Goal: Information Seeking & Learning: Learn about a topic

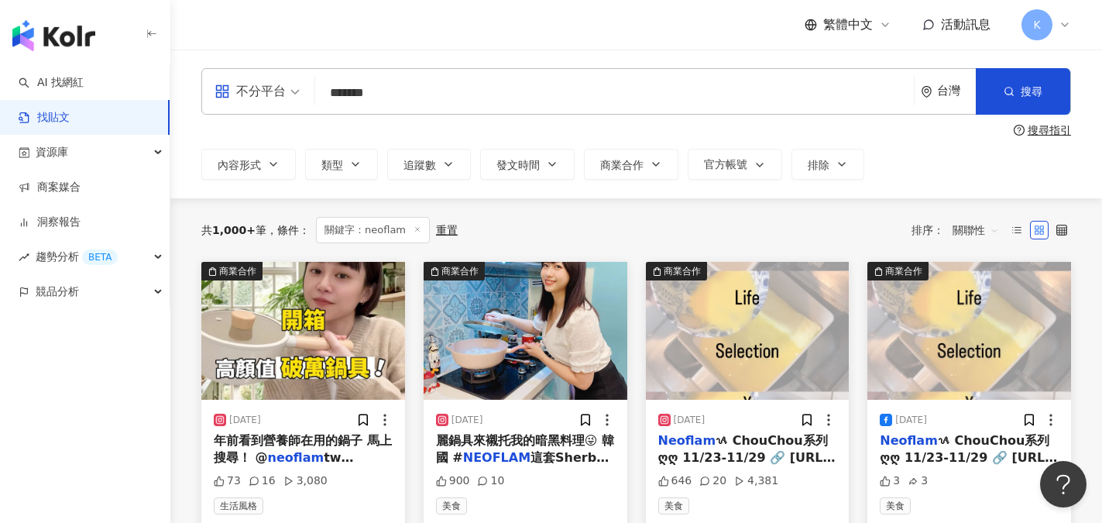
drag, startPoint x: 398, startPoint y: 91, endPoint x: 288, endPoint y: 80, distance: 110.5
click at [288, 80] on div "不分平台 neoflam ******* 台灣 搜尋" at bounding box center [636, 91] width 870 height 46
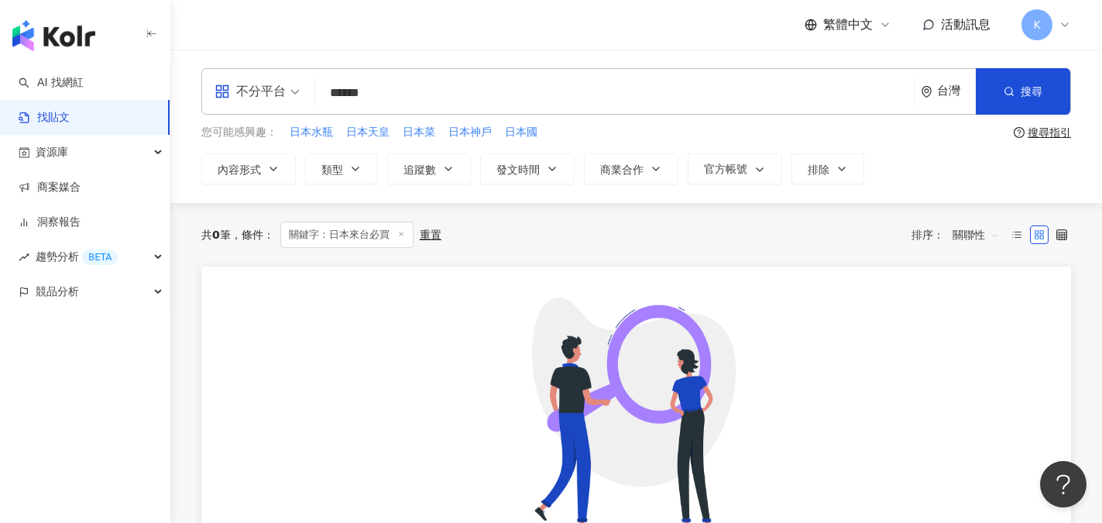
click at [355, 91] on input "******" at bounding box center [614, 92] width 586 height 33
drag, startPoint x: 377, startPoint y: 91, endPoint x: 465, endPoint y: 91, distance: 87.5
click at [465, 91] on input "******" at bounding box center [614, 92] width 586 height 33
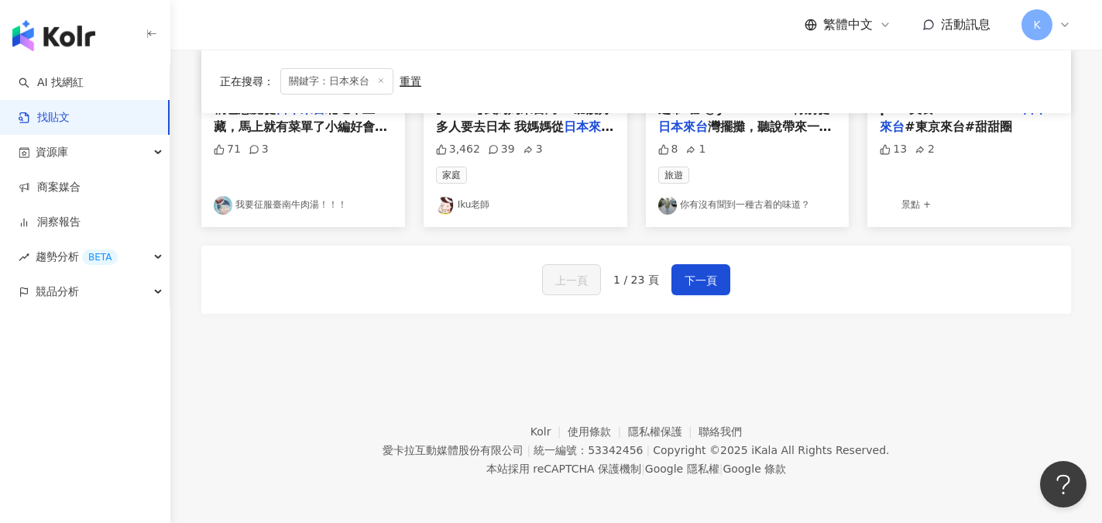
scroll to position [966, 0]
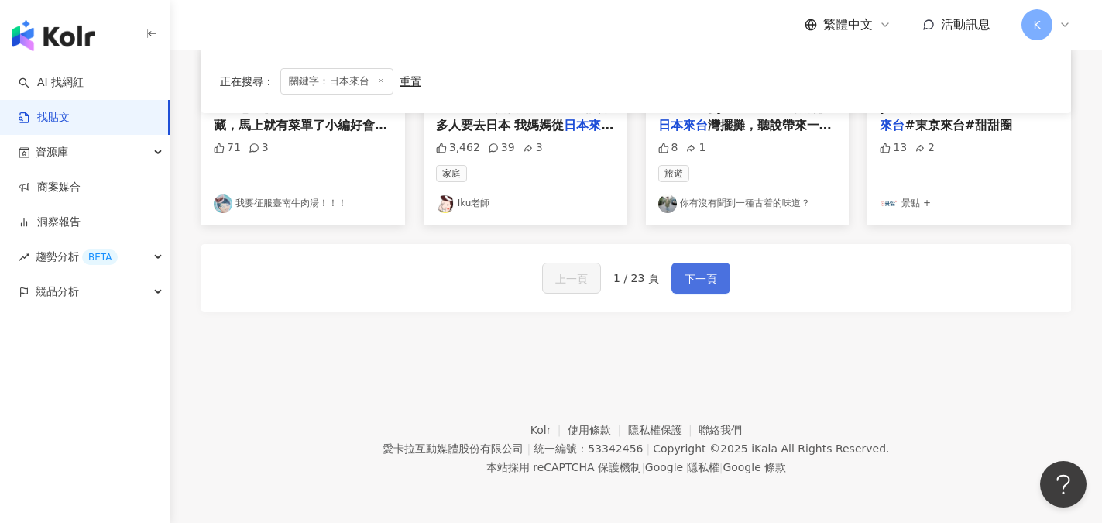
click at [686, 273] on span "下一頁" at bounding box center [700, 278] width 33 height 19
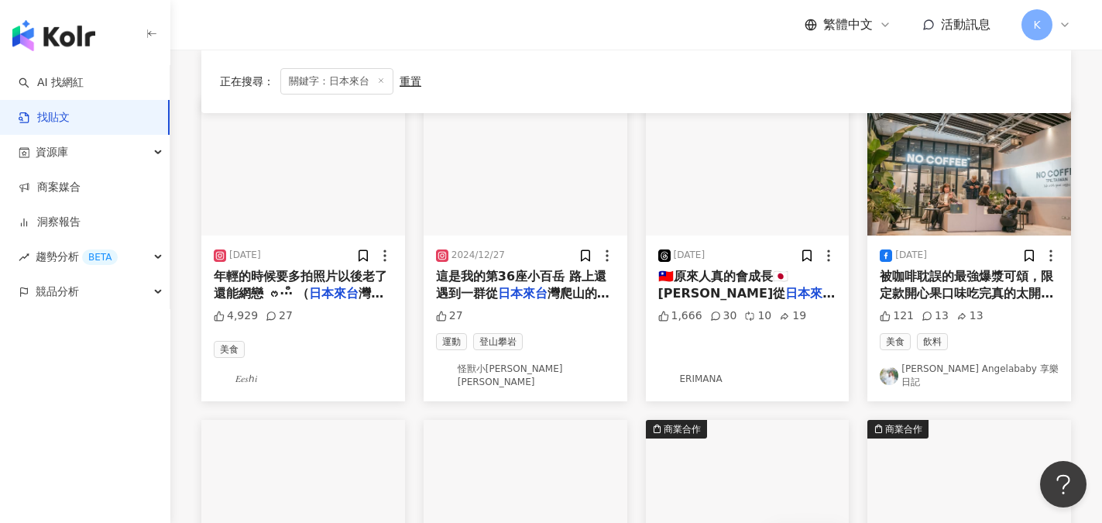
scroll to position [115, 0]
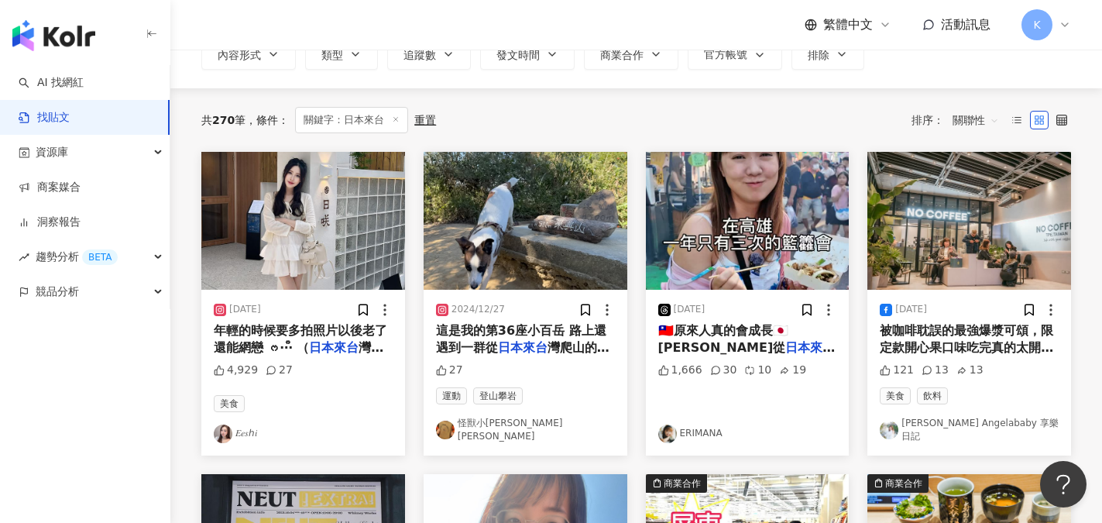
click at [757, 333] on span "🇹🇼原來人真的會成長🇯🇵 我剛從" at bounding box center [723, 339] width 130 height 32
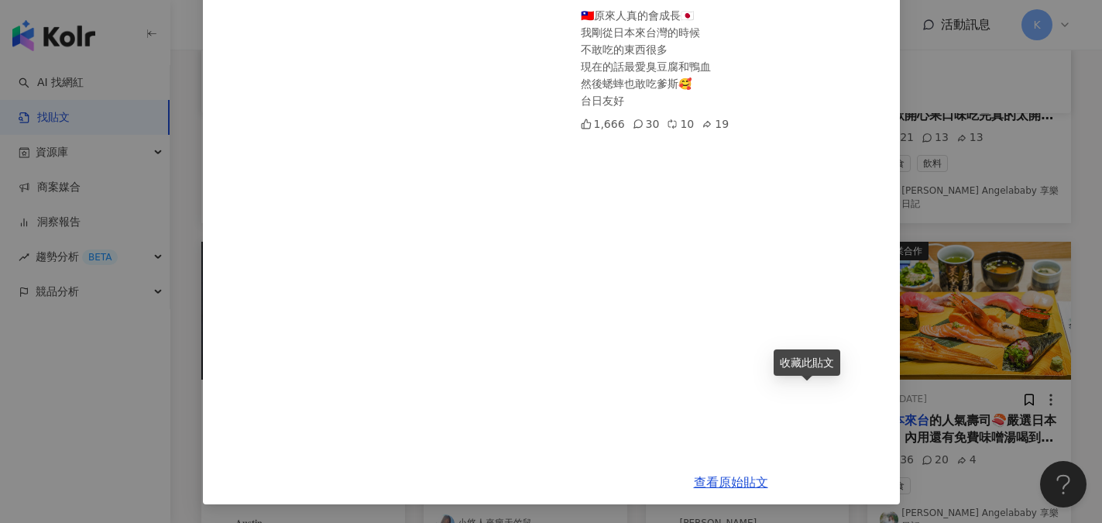
scroll to position [0, 0]
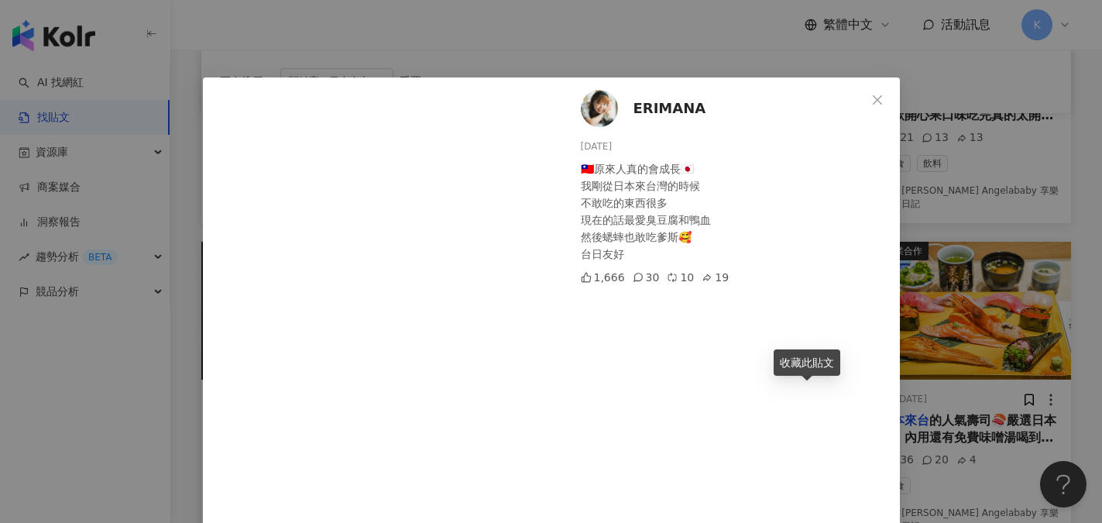
click at [874, 92] on button "Close" at bounding box center [877, 99] width 31 height 31
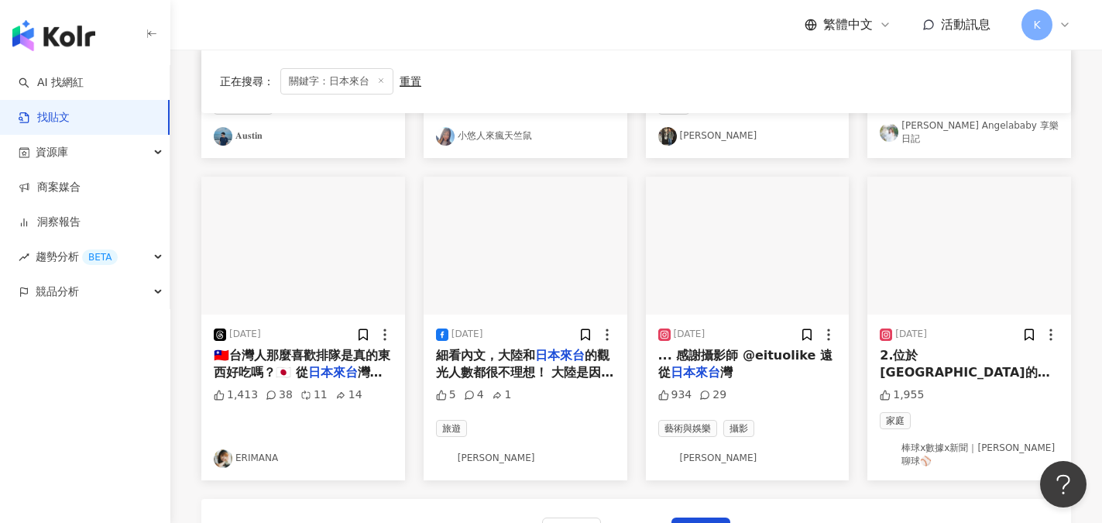
scroll to position [966, 0]
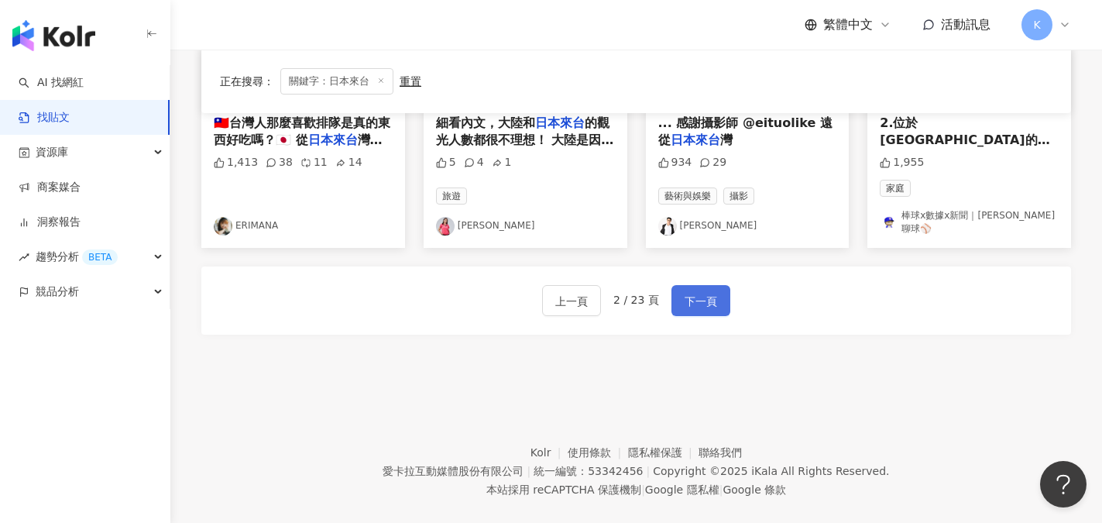
click at [698, 292] on span "下一頁" at bounding box center [700, 301] width 33 height 19
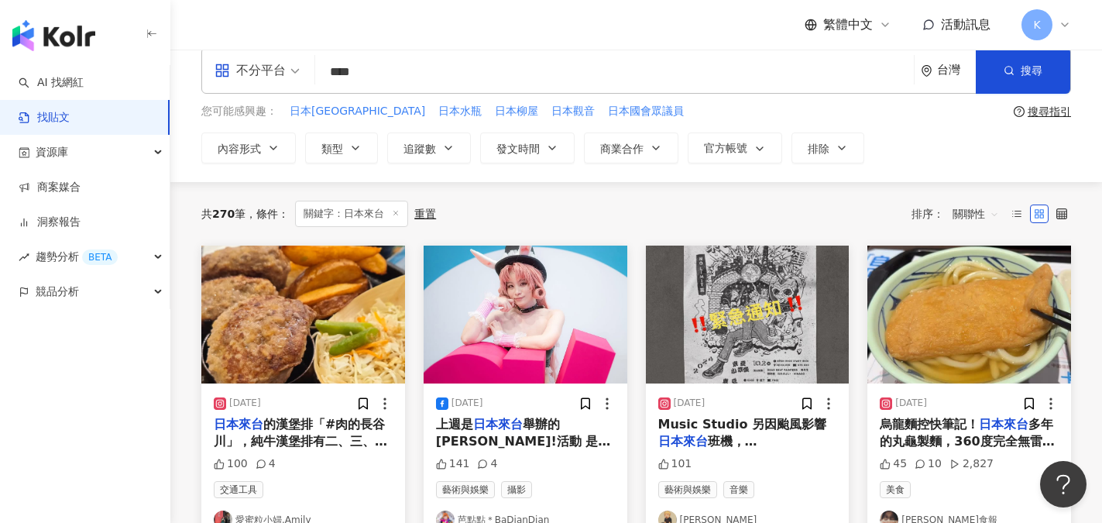
scroll to position [0, 0]
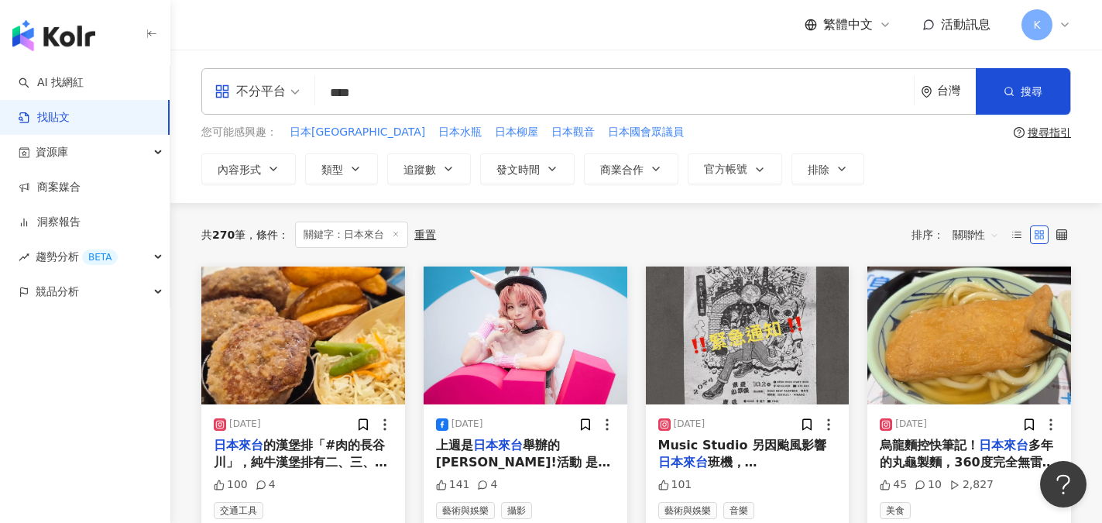
drag, startPoint x: 356, startPoint y: 89, endPoint x: 393, endPoint y: 89, distance: 36.4
click at [393, 89] on input "****" at bounding box center [614, 92] width 586 height 33
click at [398, 94] on input "****" at bounding box center [614, 92] width 586 height 33
drag, startPoint x: 348, startPoint y: 91, endPoint x: 283, endPoint y: 89, distance: 64.3
click at [283, 89] on div "不分平台 日本來台 **** 台灣 搜尋" at bounding box center [636, 91] width 870 height 46
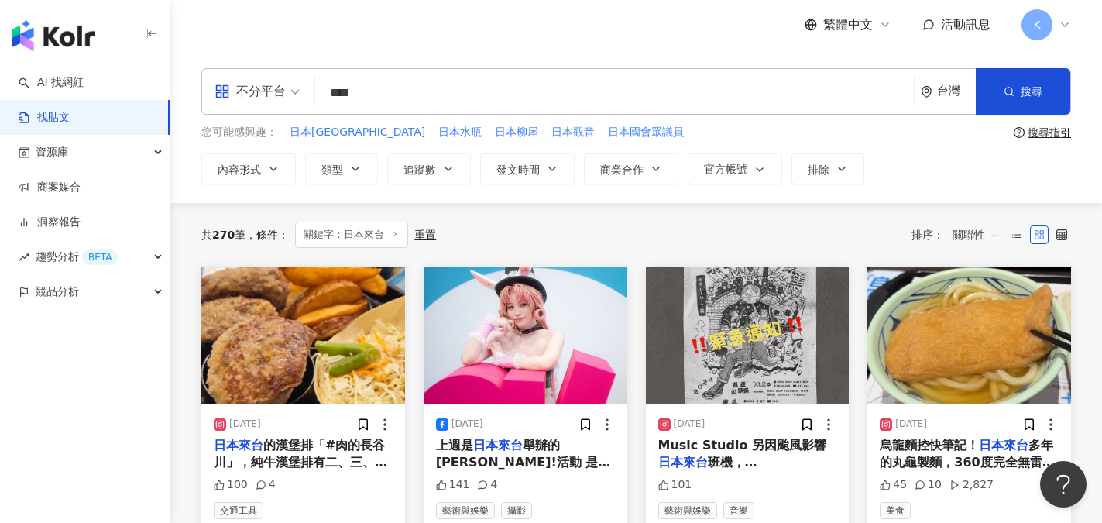
type input "****"
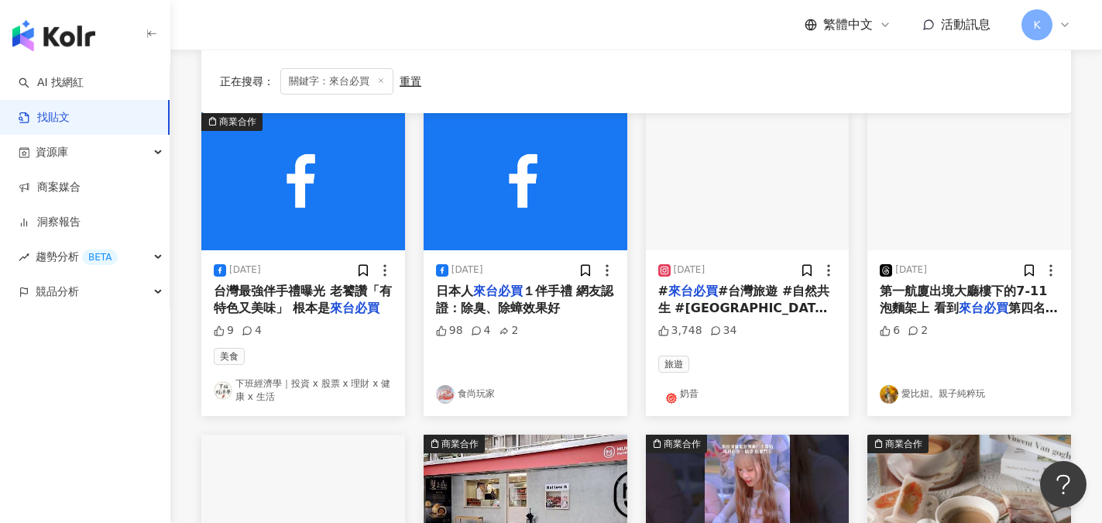
scroll to position [155, 0]
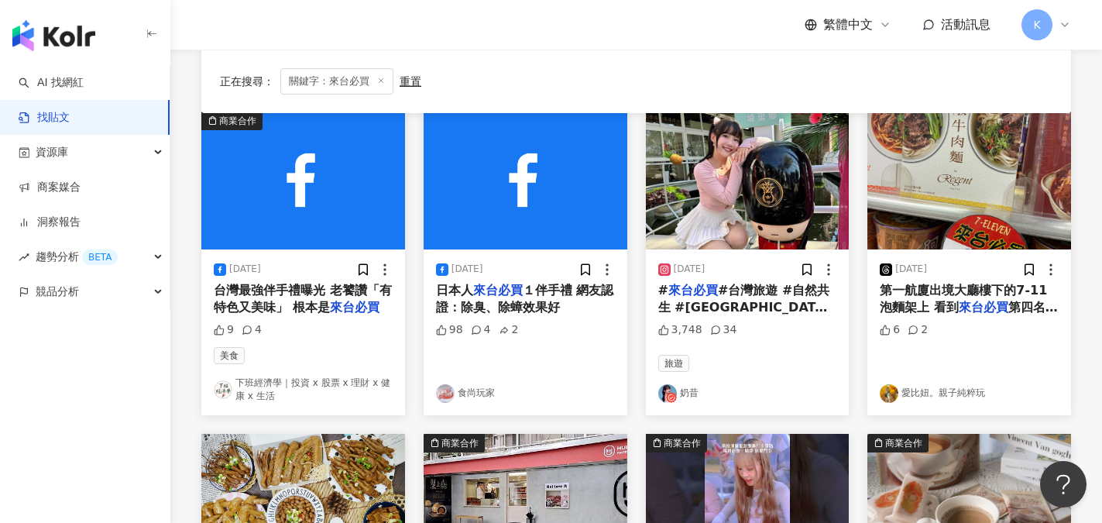
click at [488, 393] on link "食尚玩家" at bounding box center [525, 393] width 179 height 19
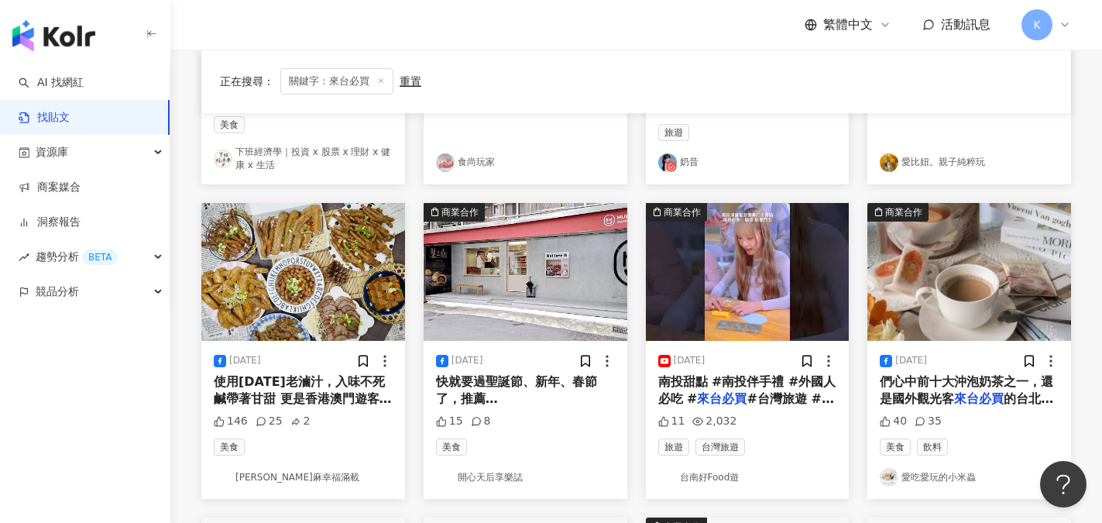
scroll to position [387, 0]
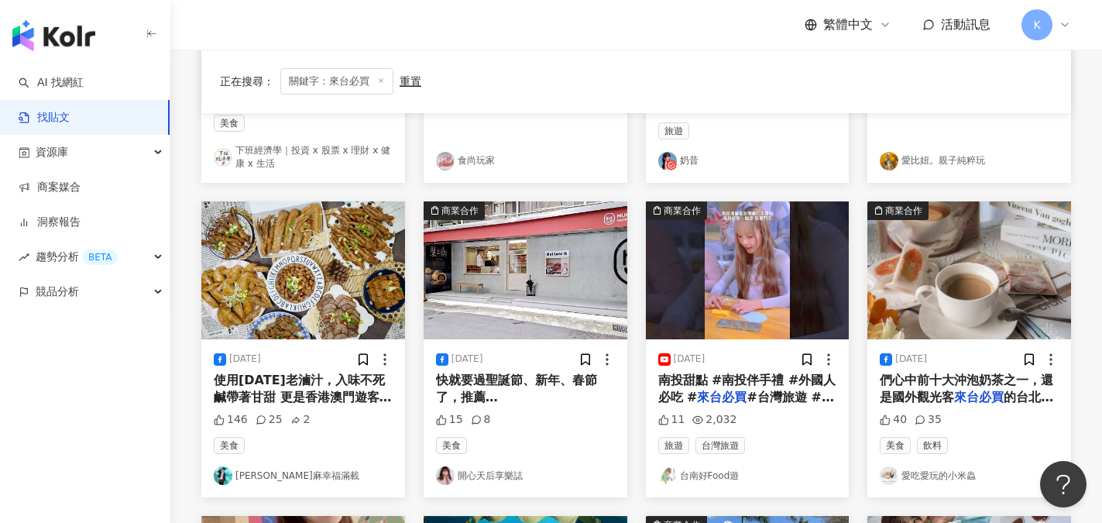
click at [488, 478] on link "開心天后享樂誌" at bounding box center [525, 475] width 179 height 19
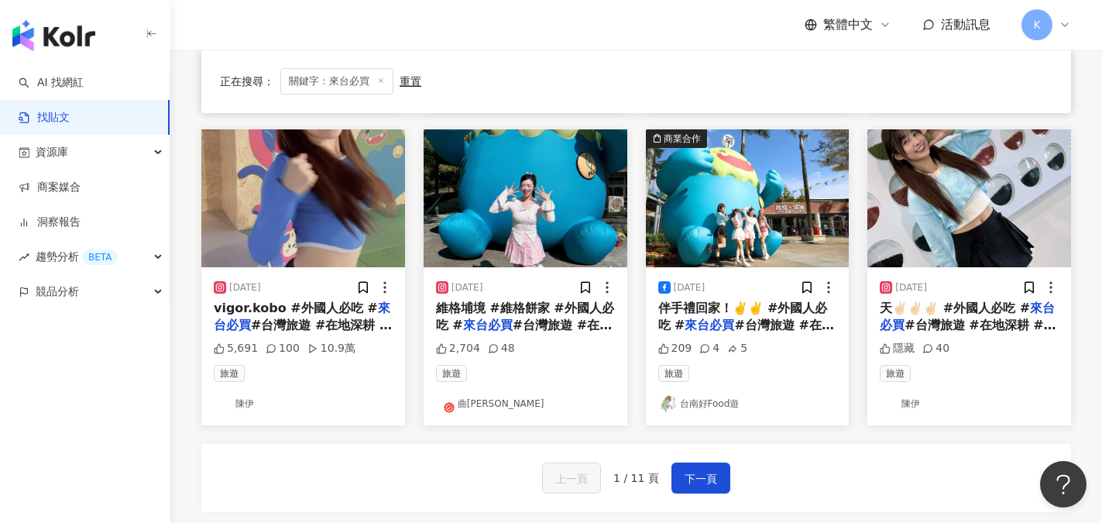
scroll to position [774, 0]
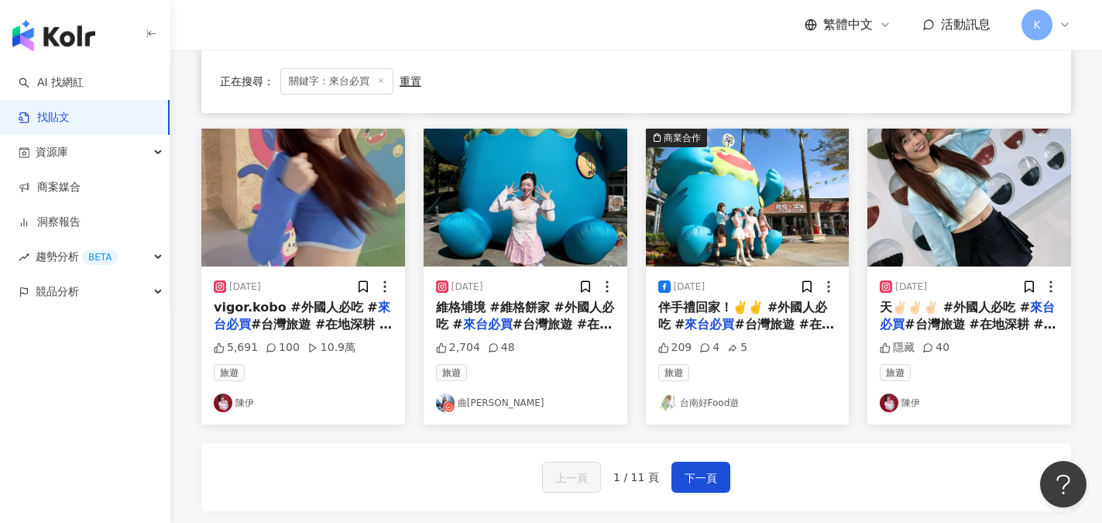
click at [236, 399] on link "陳伊" at bounding box center [303, 402] width 179 height 19
click at [697, 477] on span "下一頁" at bounding box center [700, 477] width 33 height 19
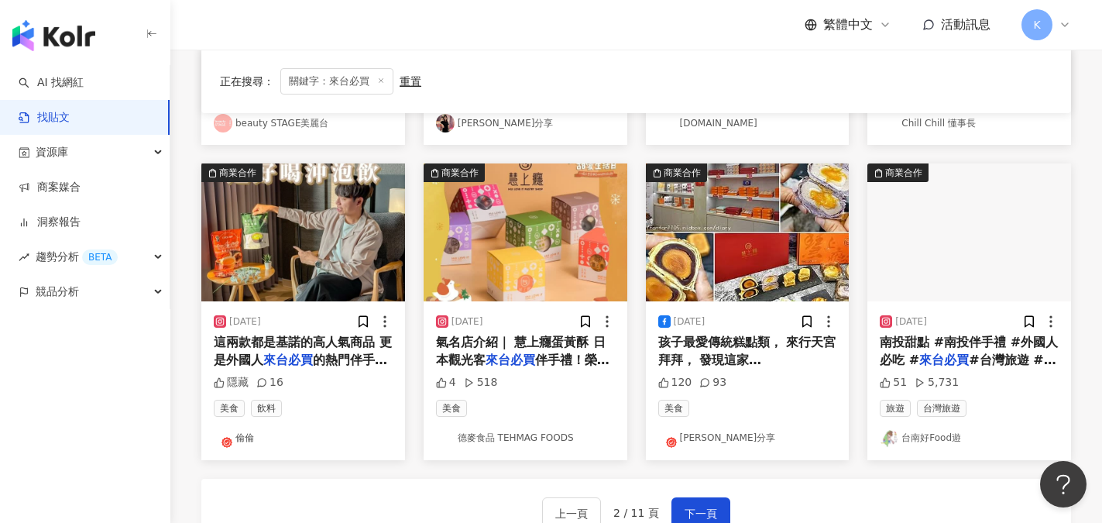
scroll to position [689, 0]
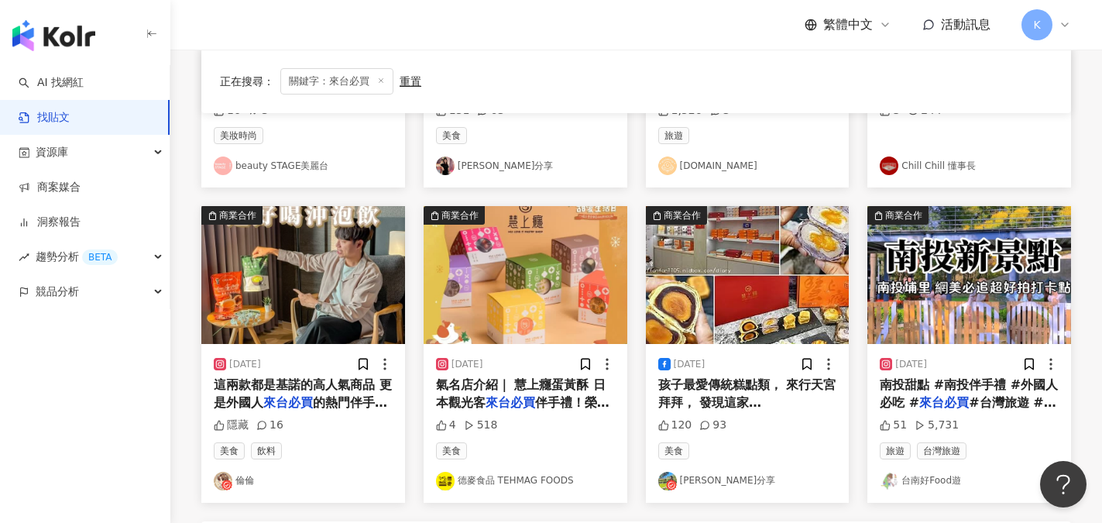
click at [249, 480] on link "倫倫" at bounding box center [303, 481] width 179 height 19
click at [300, 321] on img at bounding box center [303, 275] width 204 height 138
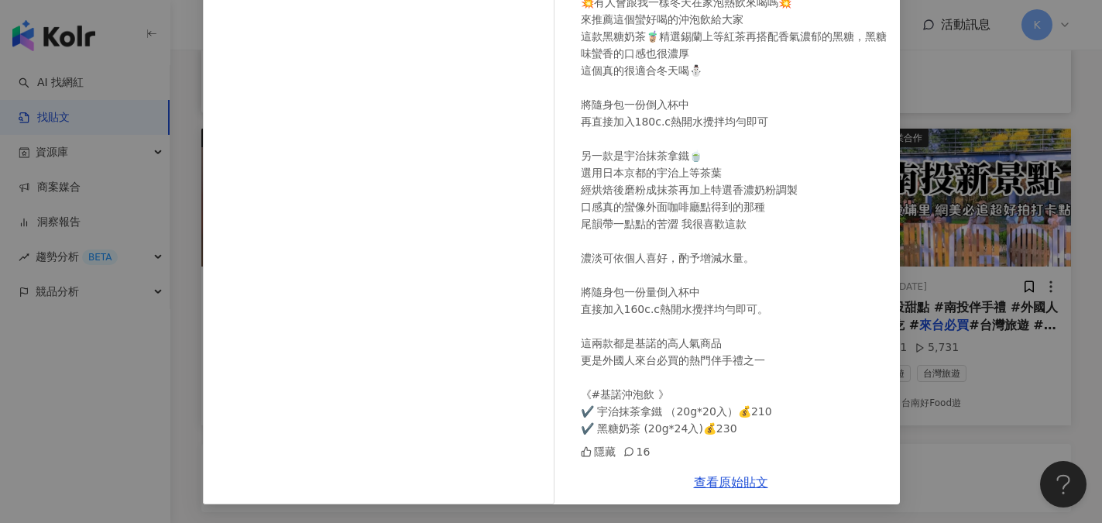
scroll to position [767, 0]
click at [725, 483] on link "查看原始貼文" at bounding box center [731, 482] width 74 height 15
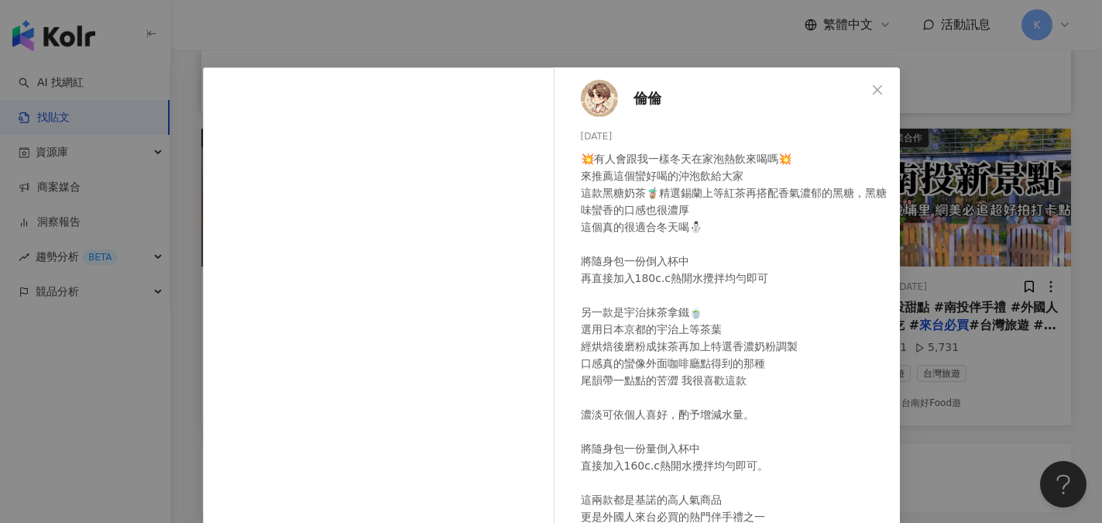
scroll to position [0, 0]
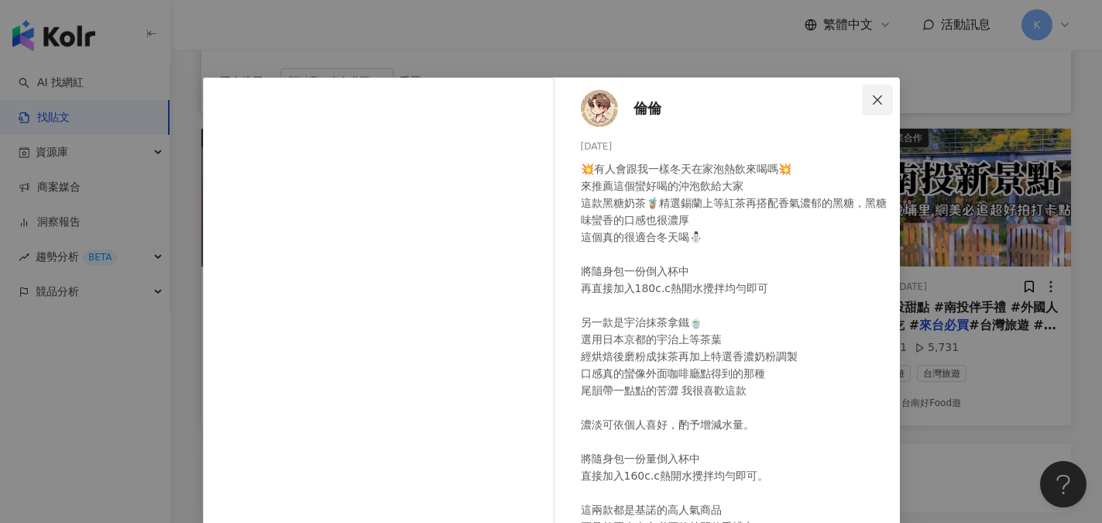
click at [871, 98] on icon "close" at bounding box center [877, 100] width 12 height 12
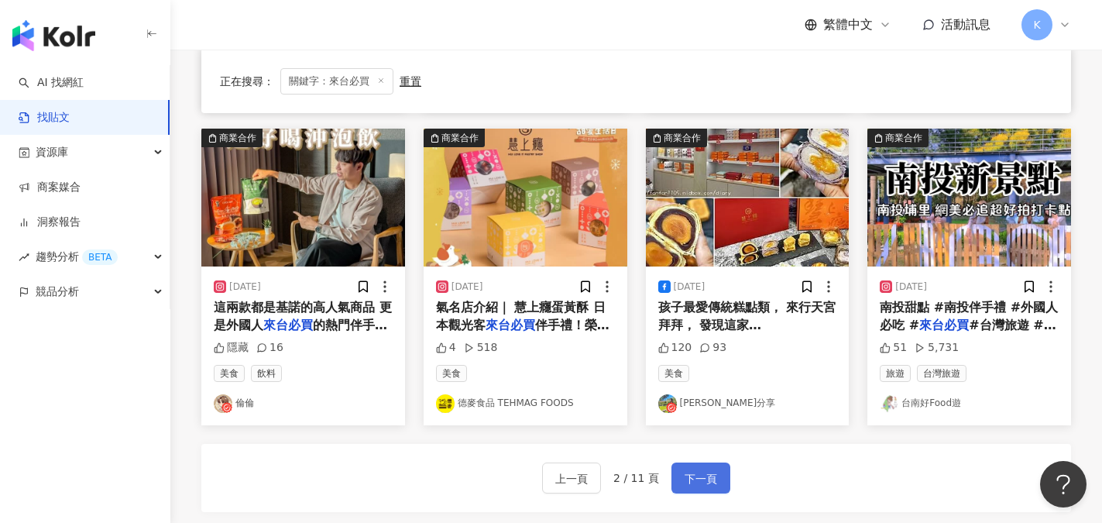
click at [695, 479] on span "下一頁" at bounding box center [700, 478] width 33 height 19
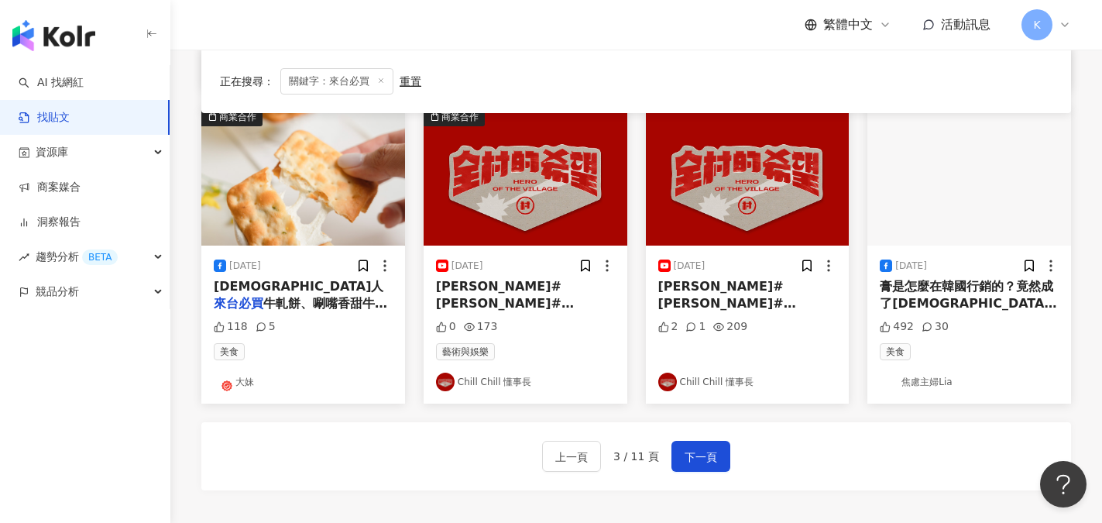
scroll to position [774, 0]
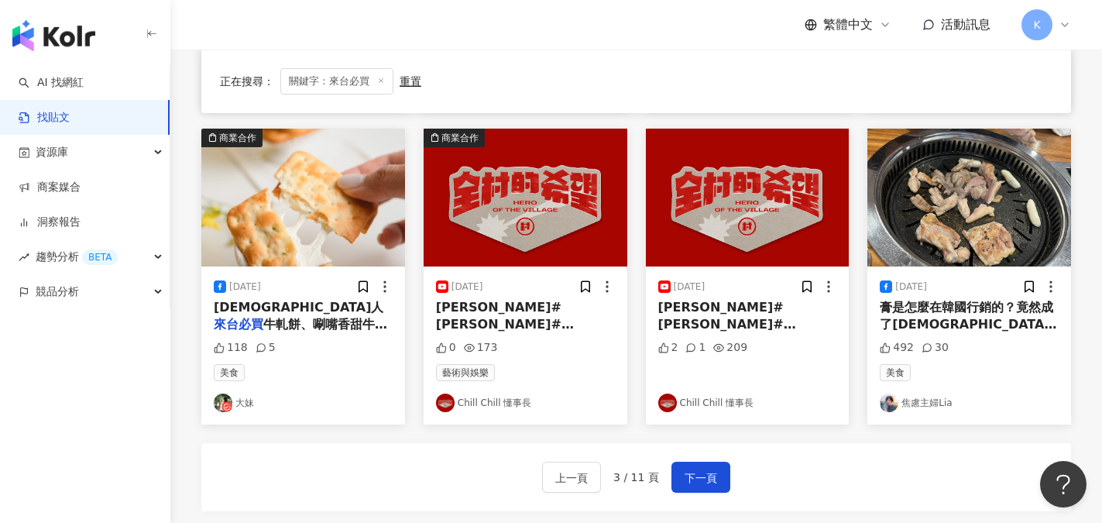
click at [708, 401] on link "Chill Chill 懂事長" at bounding box center [747, 402] width 179 height 19
click at [705, 473] on span "下一頁" at bounding box center [700, 477] width 33 height 19
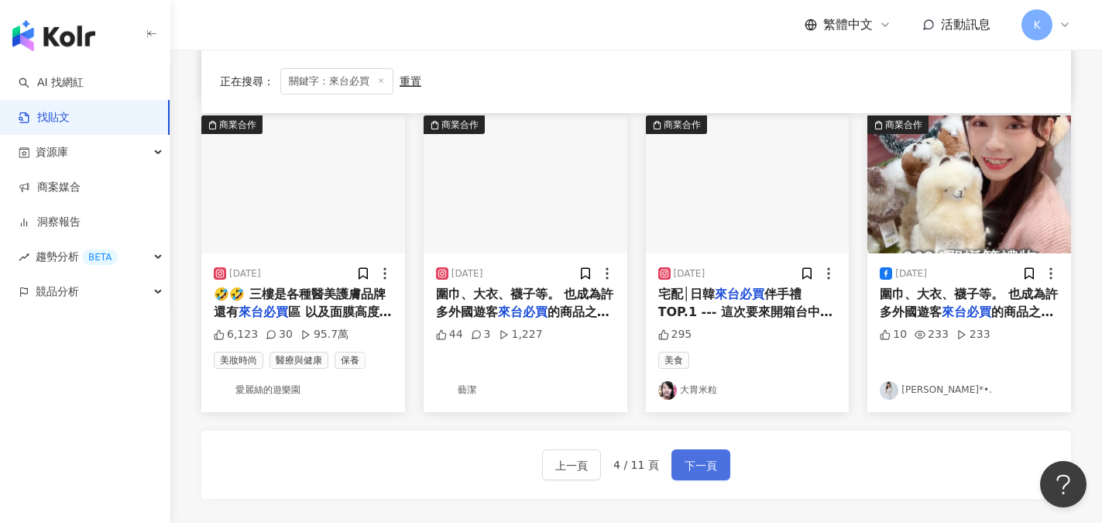
scroll to position [767, 0]
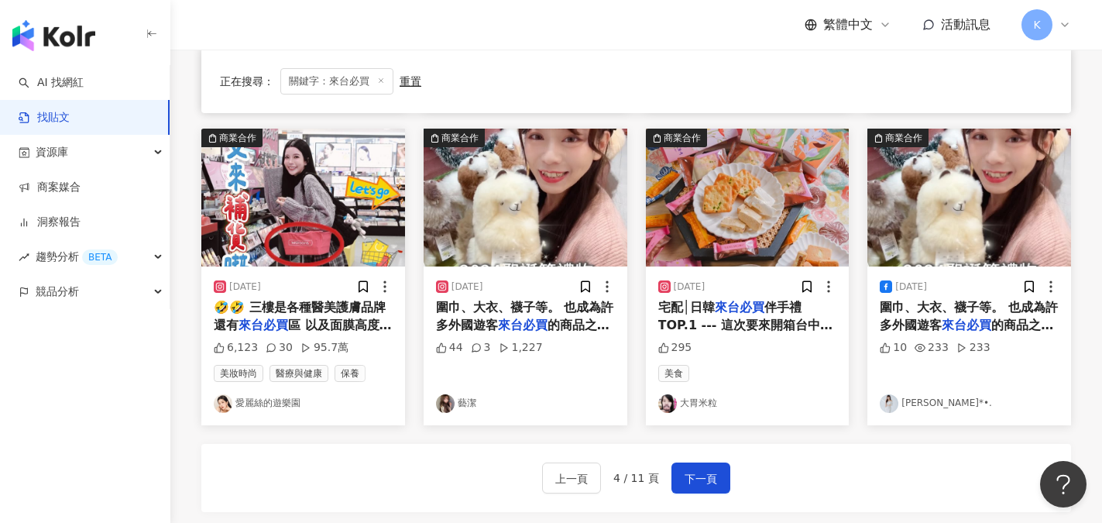
click at [281, 406] on link "愛麗絲的遊樂園" at bounding box center [303, 403] width 179 height 19
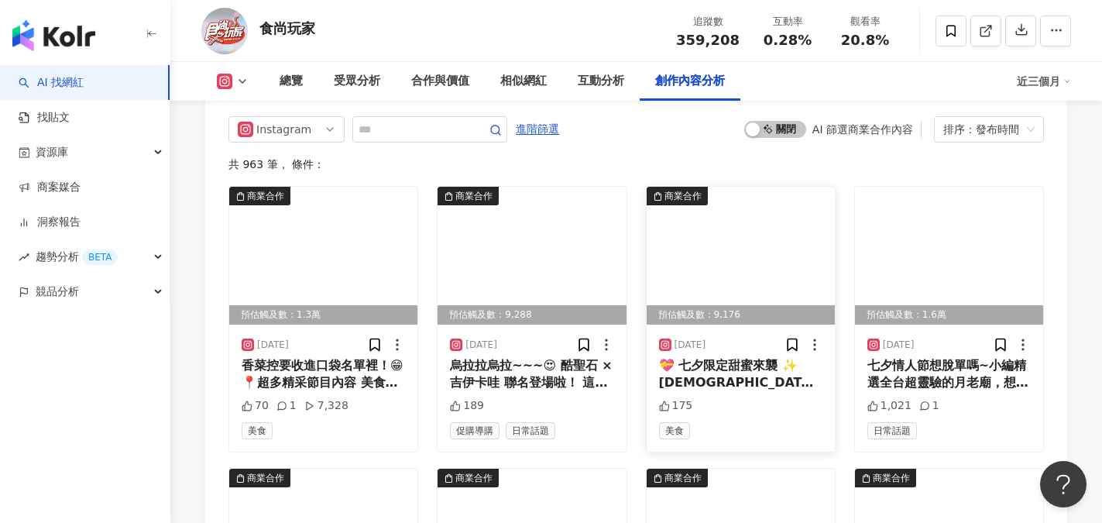
scroll to position [5188, 0]
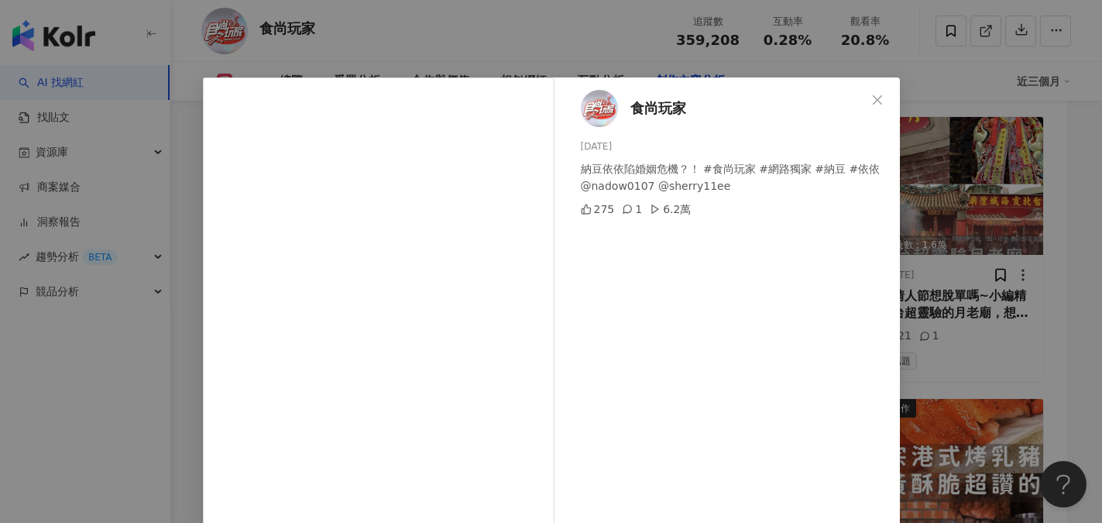
click at [783, 308] on div "食尚玩家 2025/8/27 納豆依依陷婚姻危機？！ #食尚玩家 #網路獨家 #納豆 #依依 @nadow0107 @sherry11ee 275 1 6.2萬" at bounding box center [731, 354] width 338 height 554
click at [873, 100] on icon "close" at bounding box center [877, 98] width 9 height 9
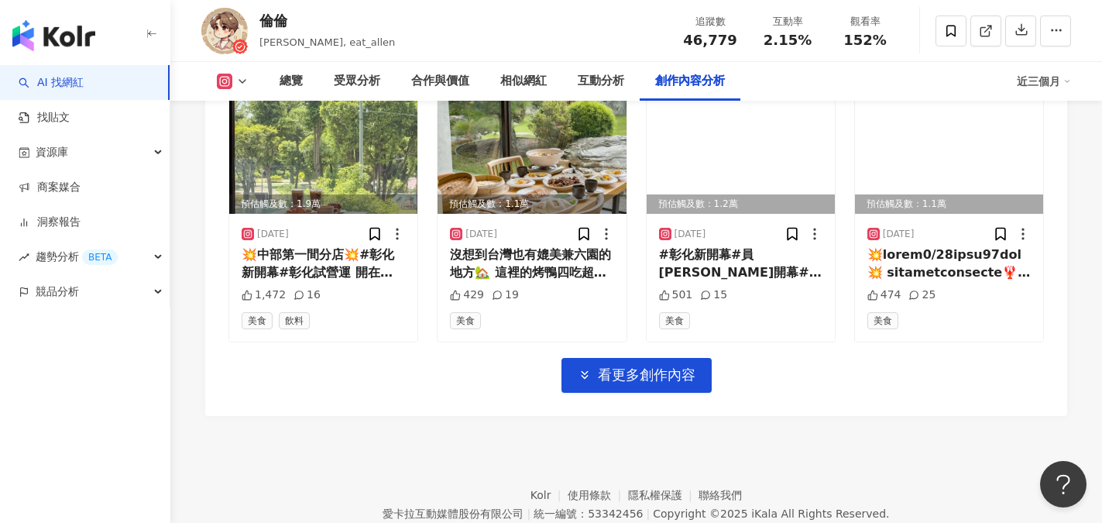
scroll to position [5497, 0]
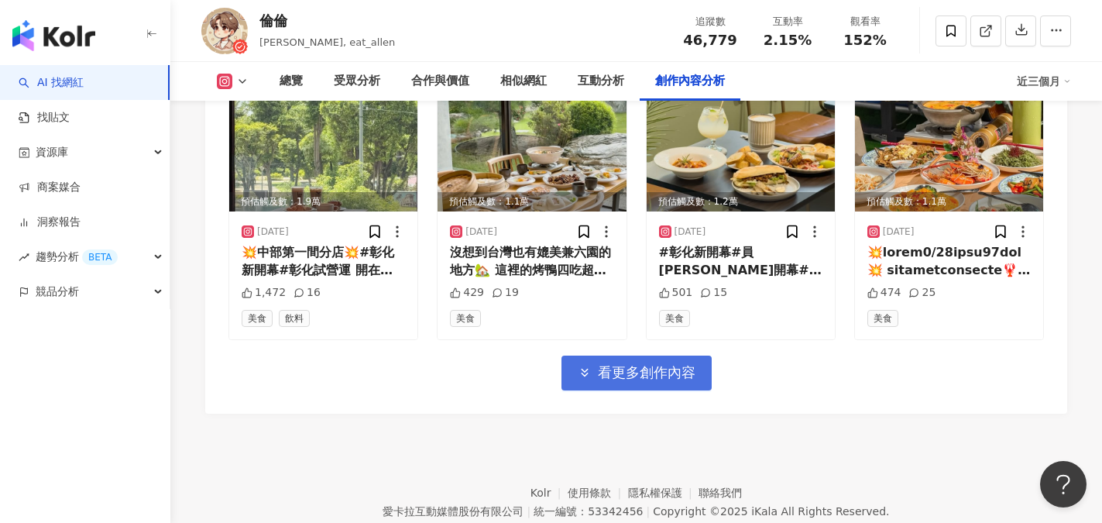
click at [612, 364] on span "看更多創作內容" at bounding box center [647, 372] width 98 height 17
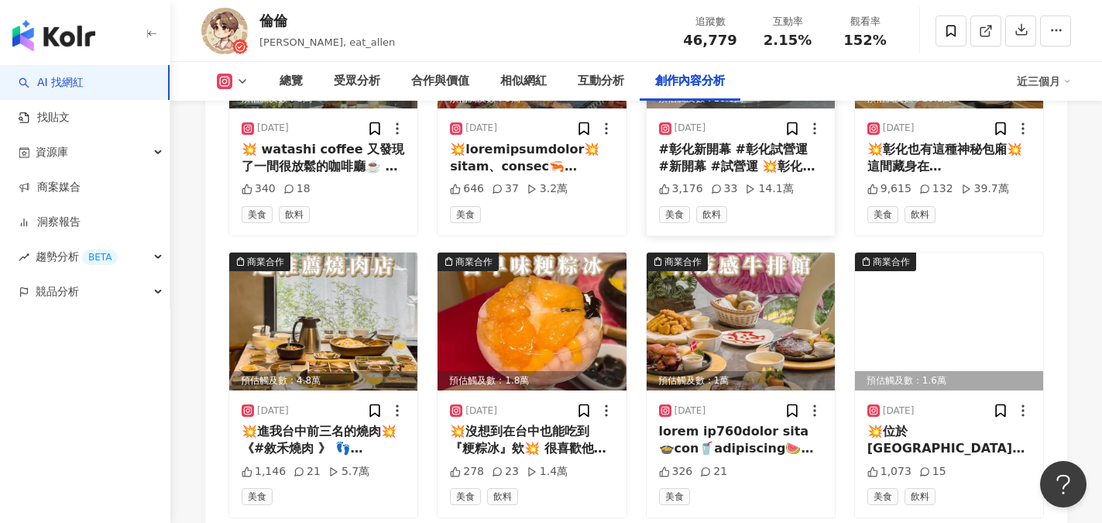
scroll to position [5884, 0]
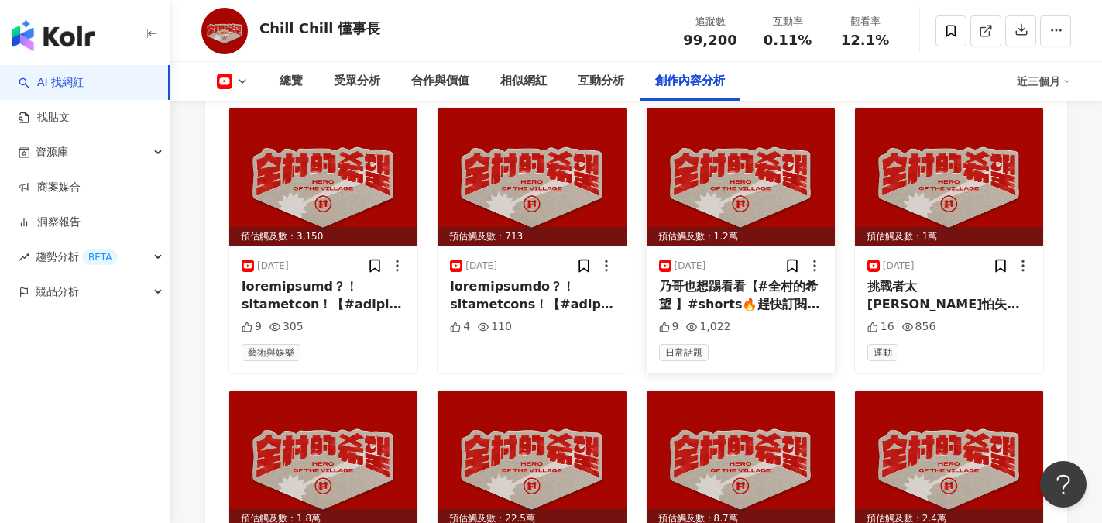
scroll to position [4258, 0]
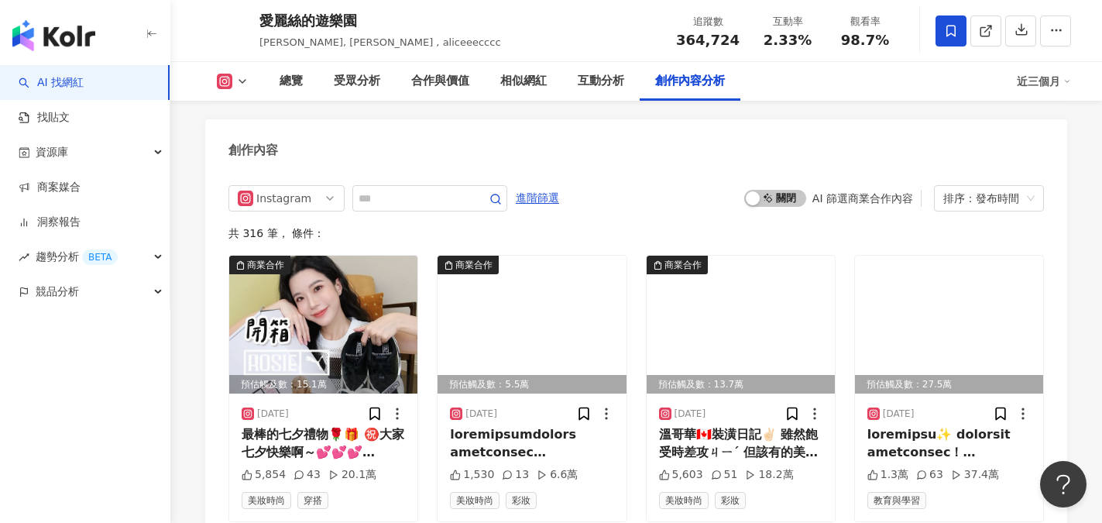
scroll to position [4800, 0]
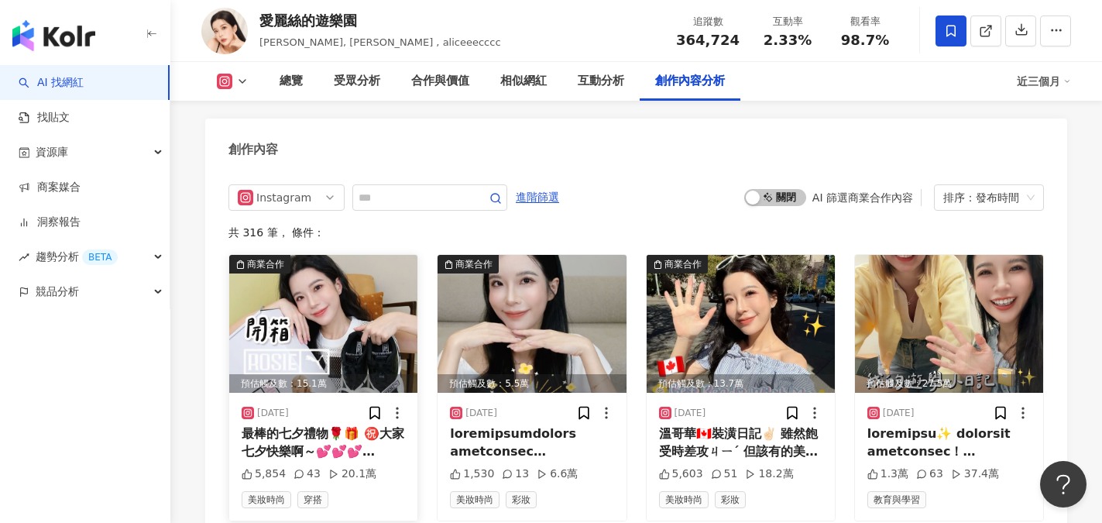
click at [336, 293] on img at bounding box center [323, 324] width 188 height 138
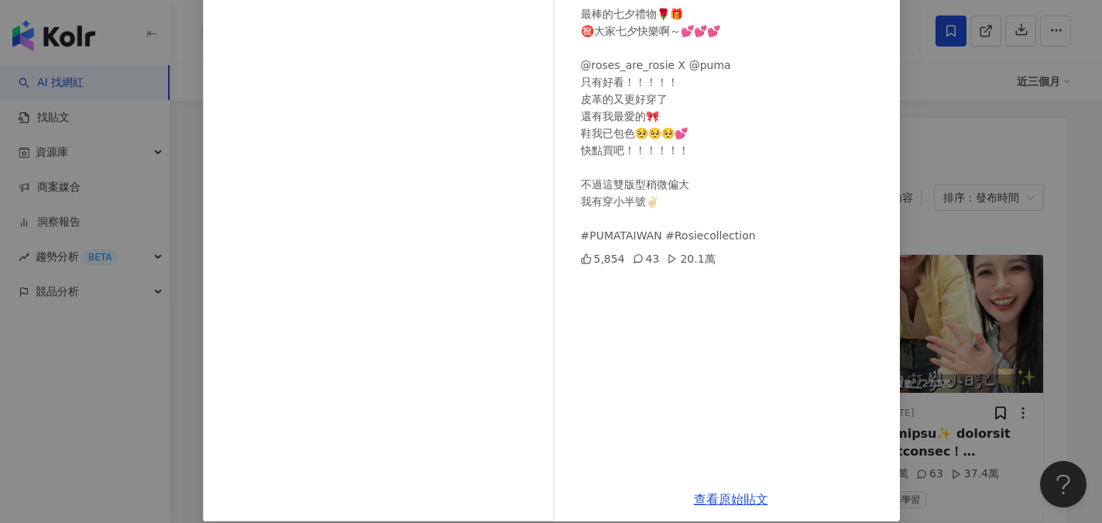
scroll to position [0, 0]
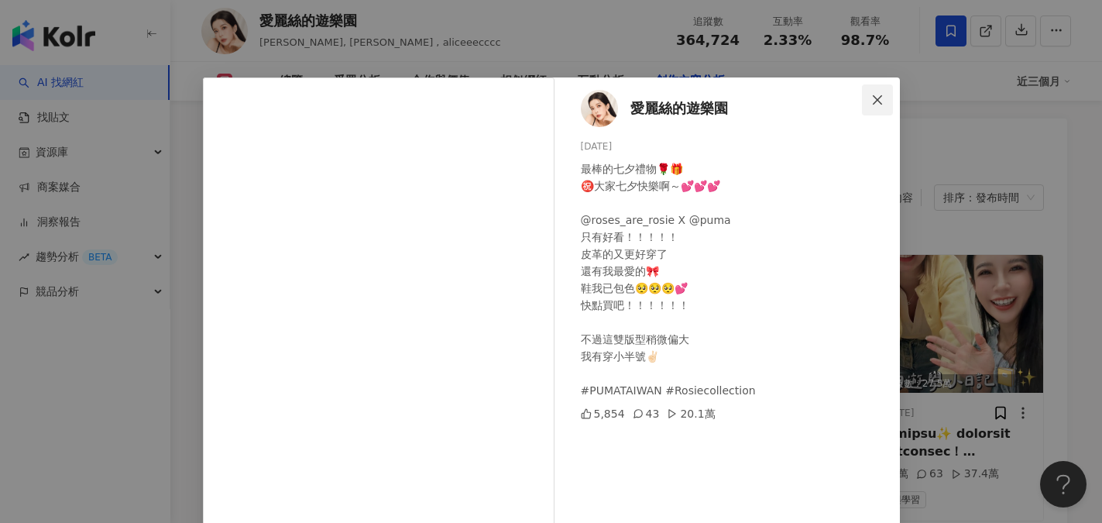
click at [871, 96] on icon "close" at bounding box center [877, 100] width 12 height 12
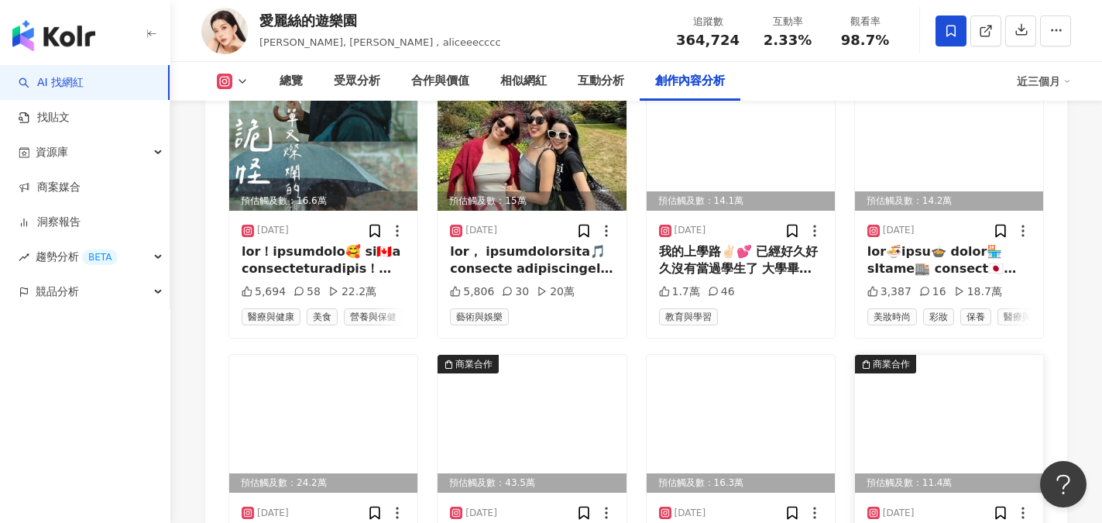
scroll to position [5420, 0]
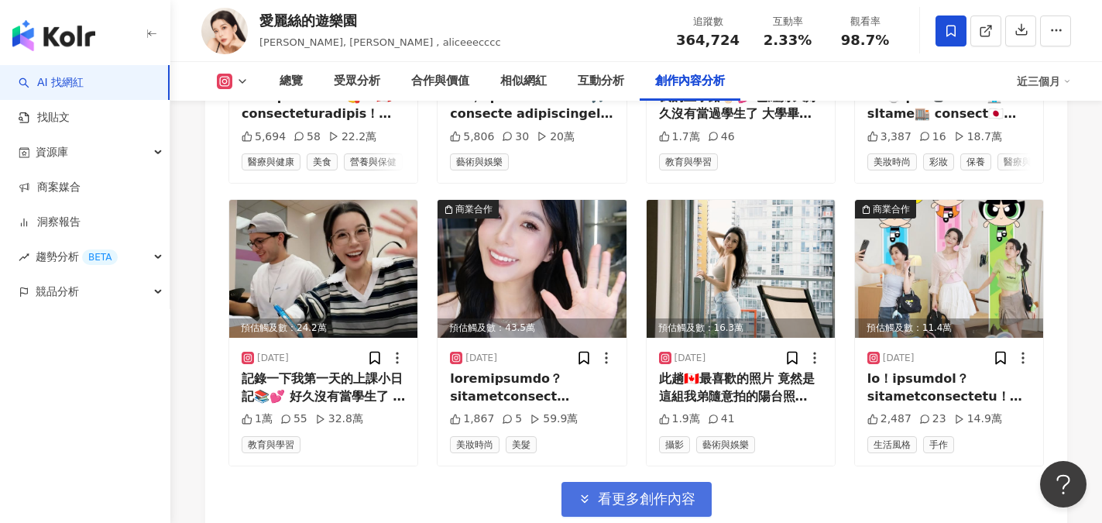
click at [663, 490] on span "看更多創作內容" at bounding box center [647, 498] width 98 height 17
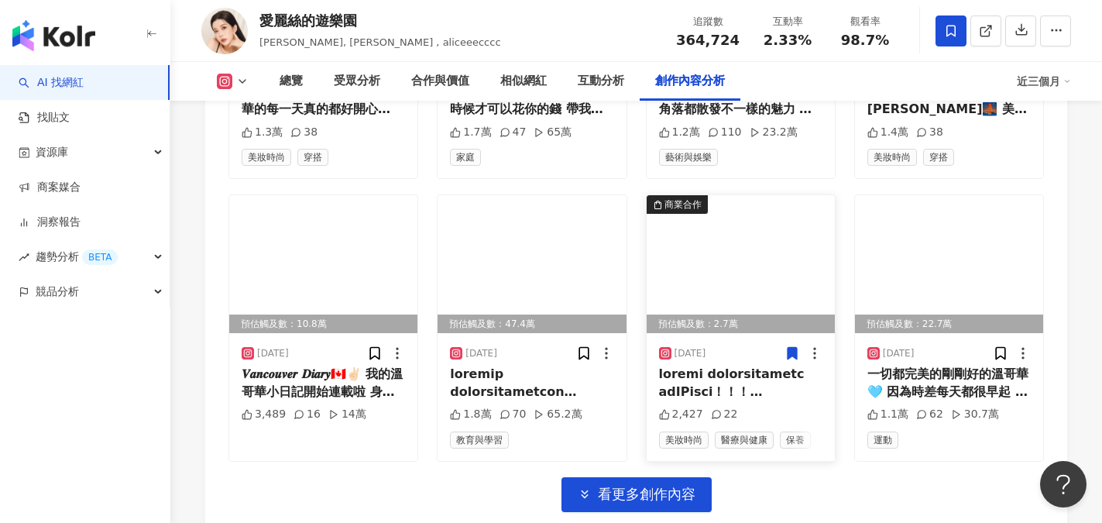
scroll to position [6272, 0]
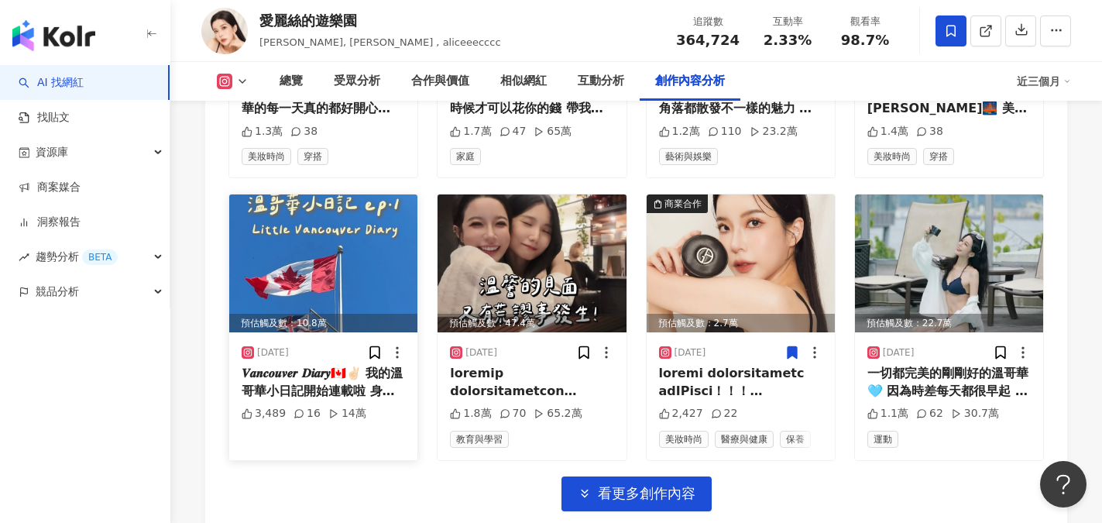
click at [321, 365] on div "𝑽𝒂𝒏𝒄𝒐𝒖𝒗𝒆𝒓 𝑫𝒊𝒂𝒓𝒚🇨🇦✌🏻 我的溫哥華小日記開始連載啦 身為最不會調時差的人 到目的地幾天後才會活過來是正常發揮🤣 但這次我有忍住！ 下午都不敢在…" at bounding box center [323, 382] width 163 height 35
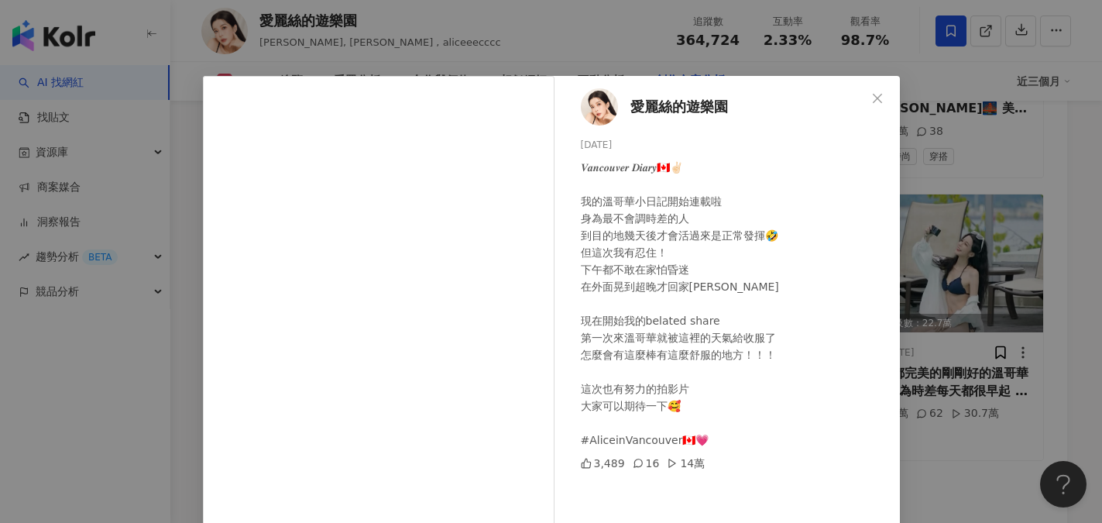
scroll to position [0, 0]
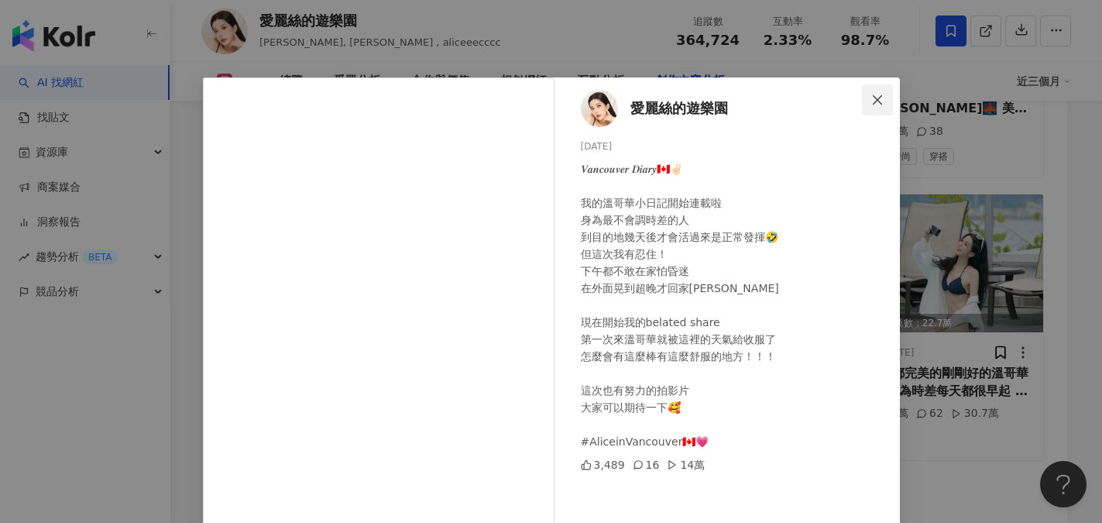
click at [873, 97] on icon "close" at bounding box center [877, 98] width 9 height 9
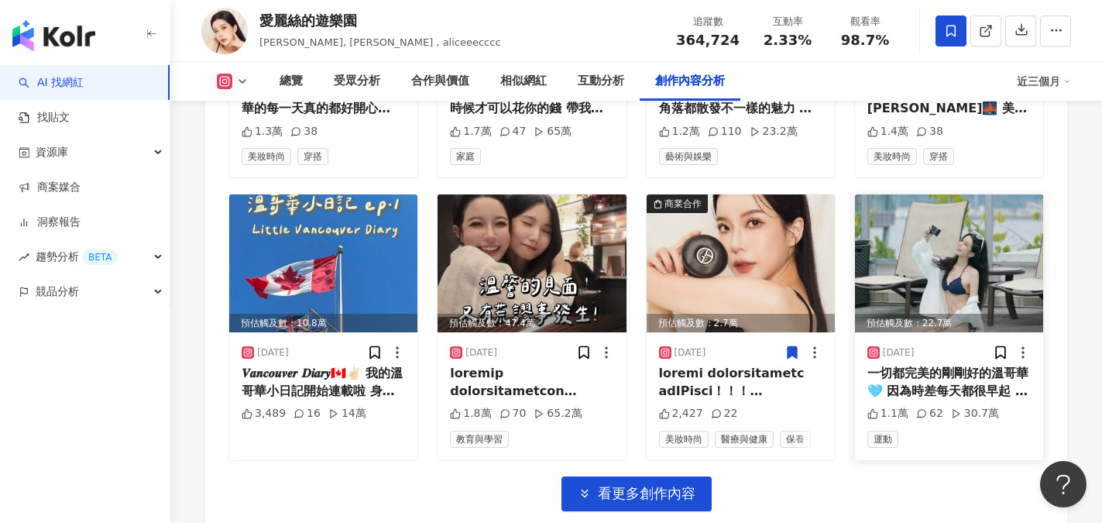
scroll to position [6349, 0]
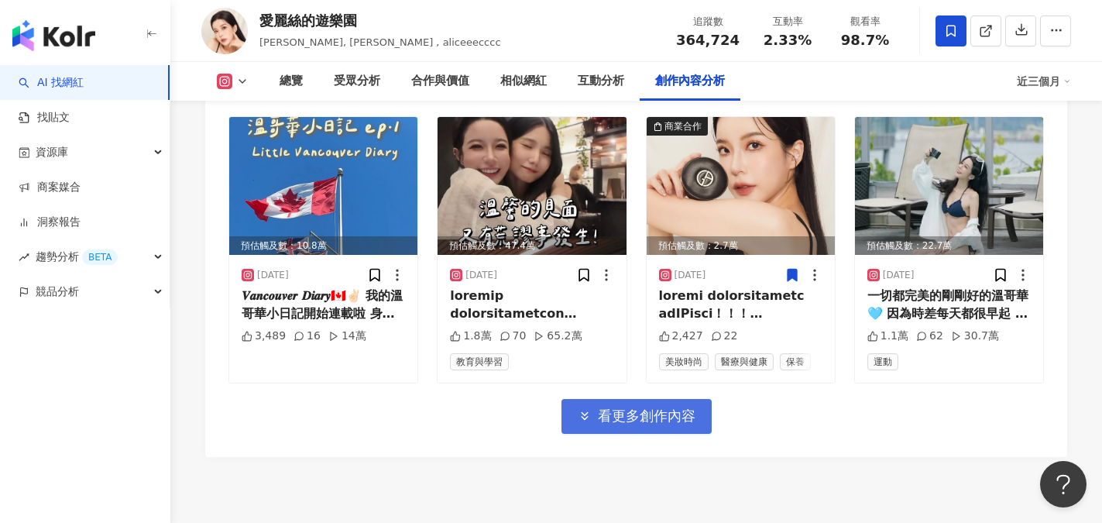
click at [626, 399] on button "看更多創作內容" at bounding box center [636, 416] width 150 height 35
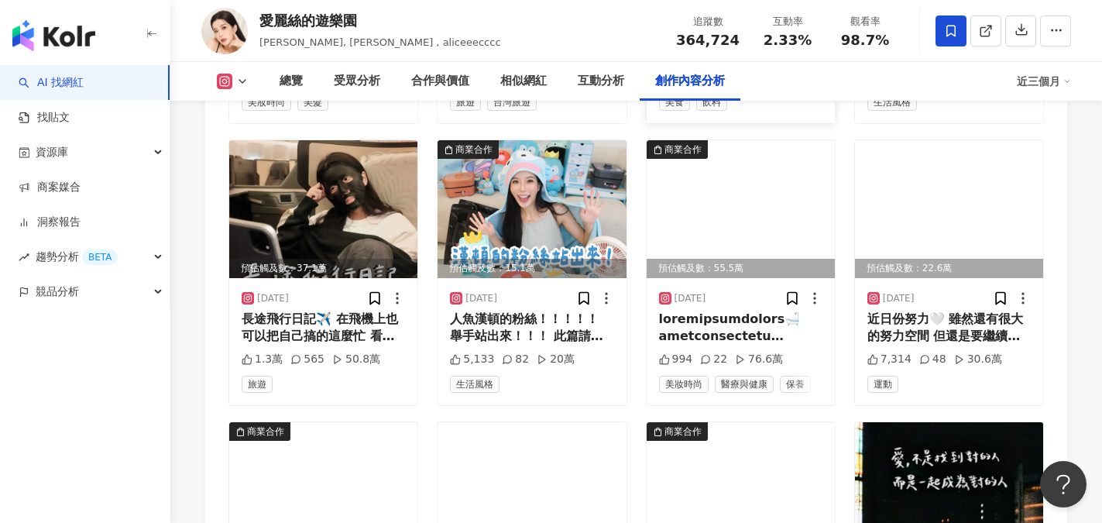
scroll to position [6891, 0]
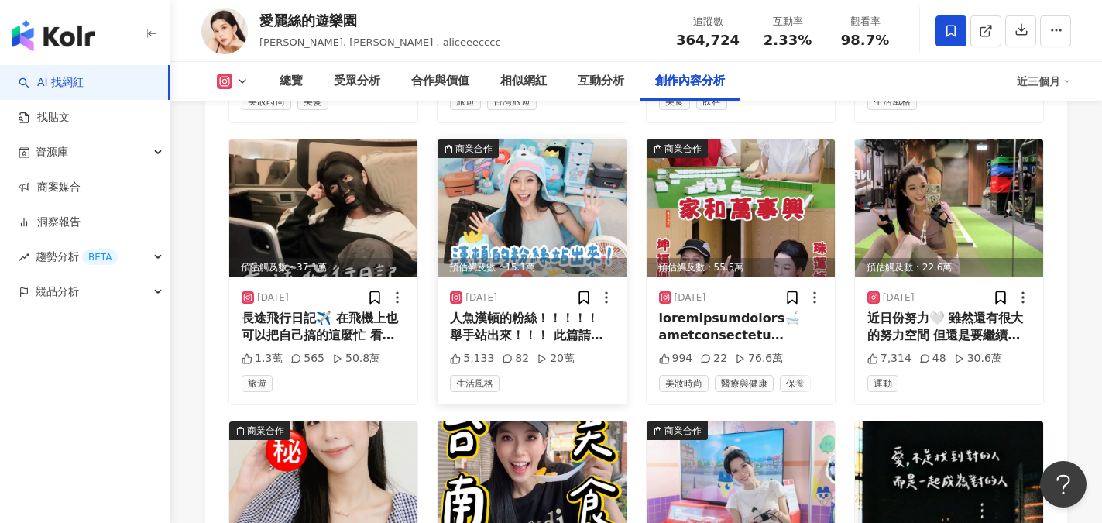
click at [558, 206] on img at bounding box center [531, 208] width 188 height 138
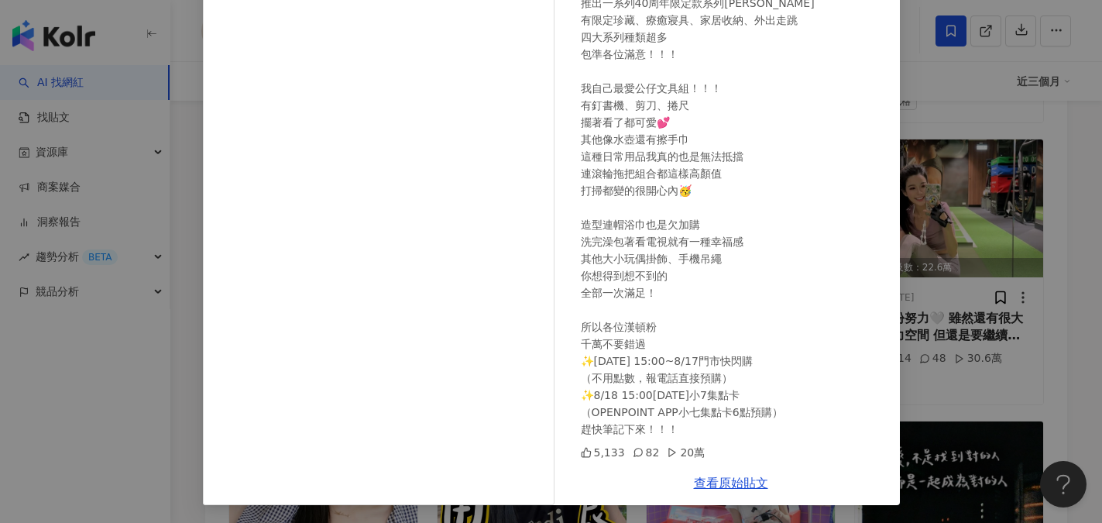
scroll to position [172, 0]
click at [729, 479] on link "查看原始貼文" at bounding box center [731, 482] width 74 height 15
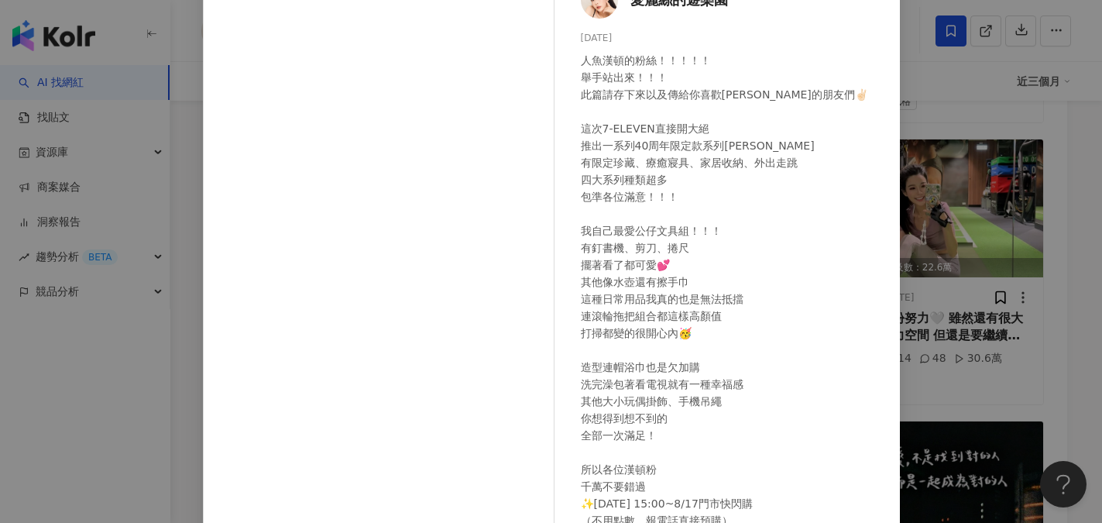
scroll to position [0, 0]
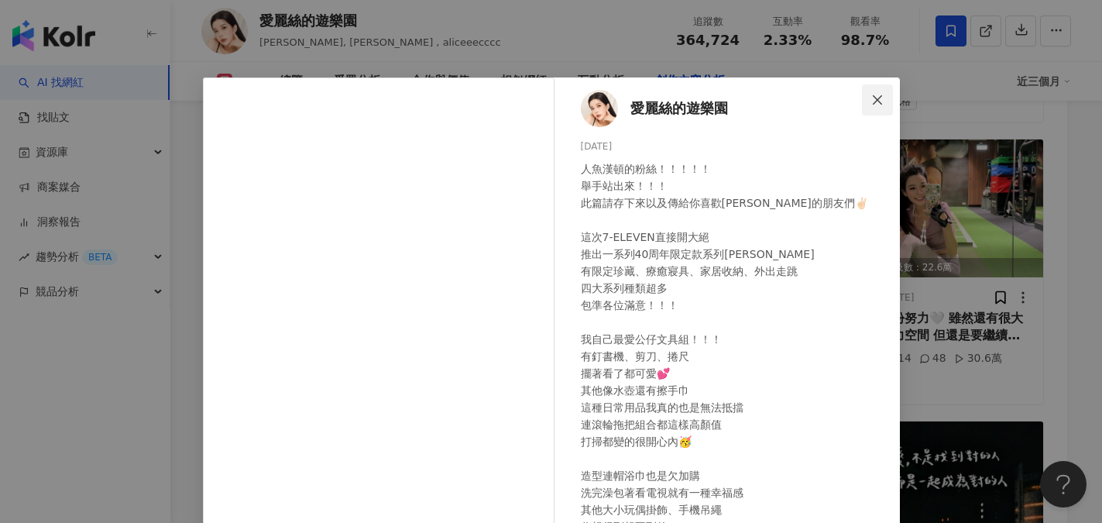
click at [873, 99] on icon "close" at bounding box center [877, 100] width 12 height 12
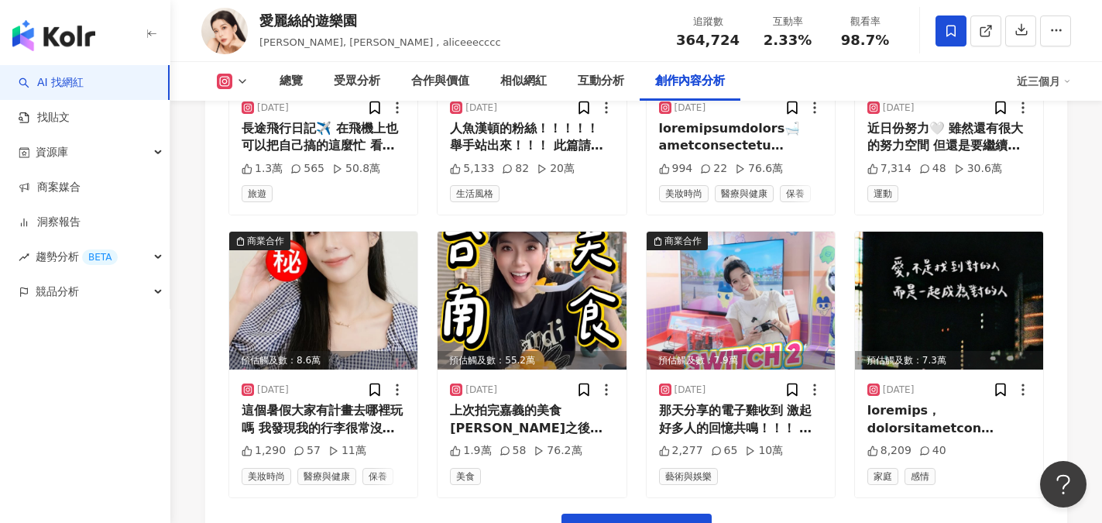
scroll to position [7123, 0]
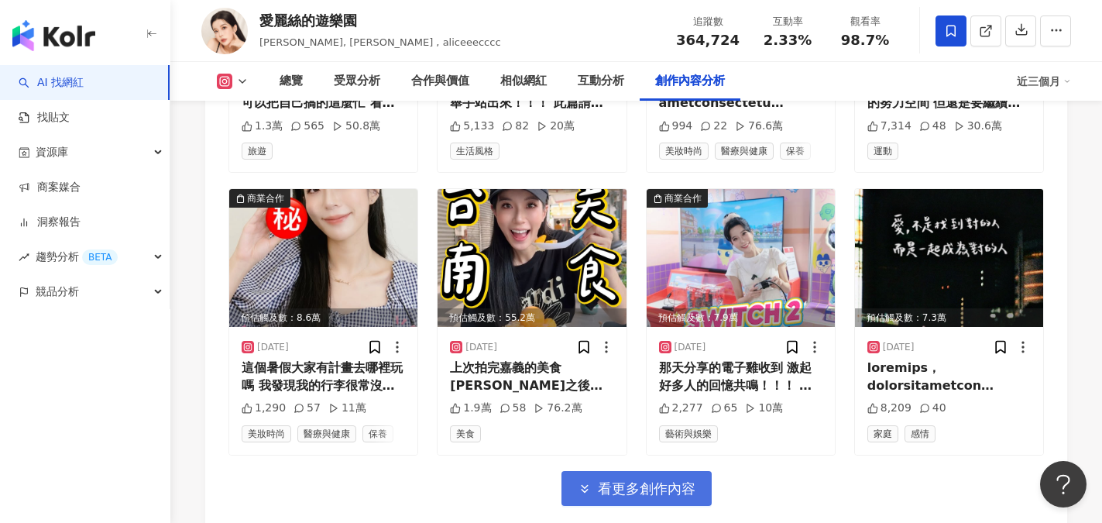
click at [671, 480] on span "看更多創作內容" at bounding box center [647, 488] width 98 height 17
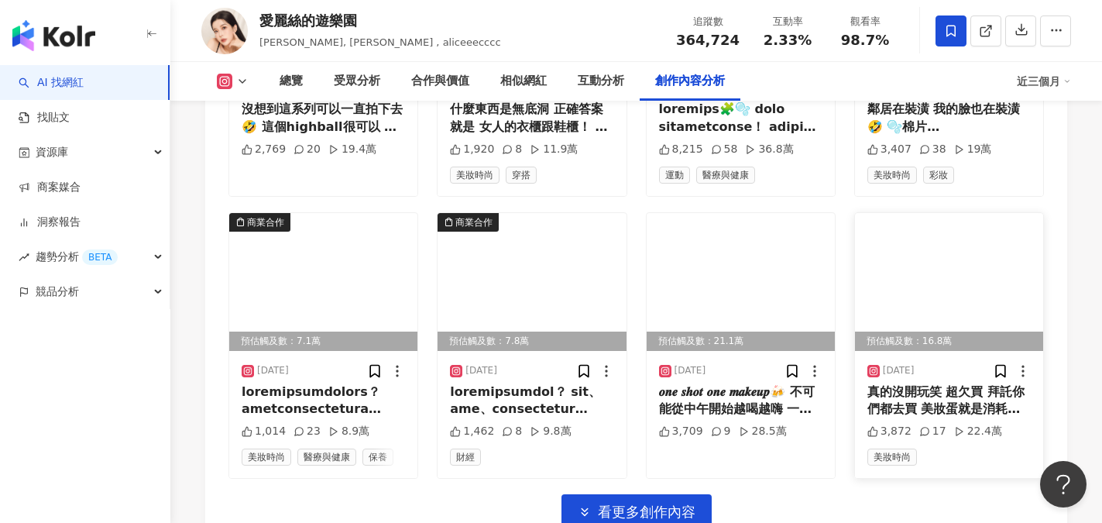
scroll to position [7975, 0]
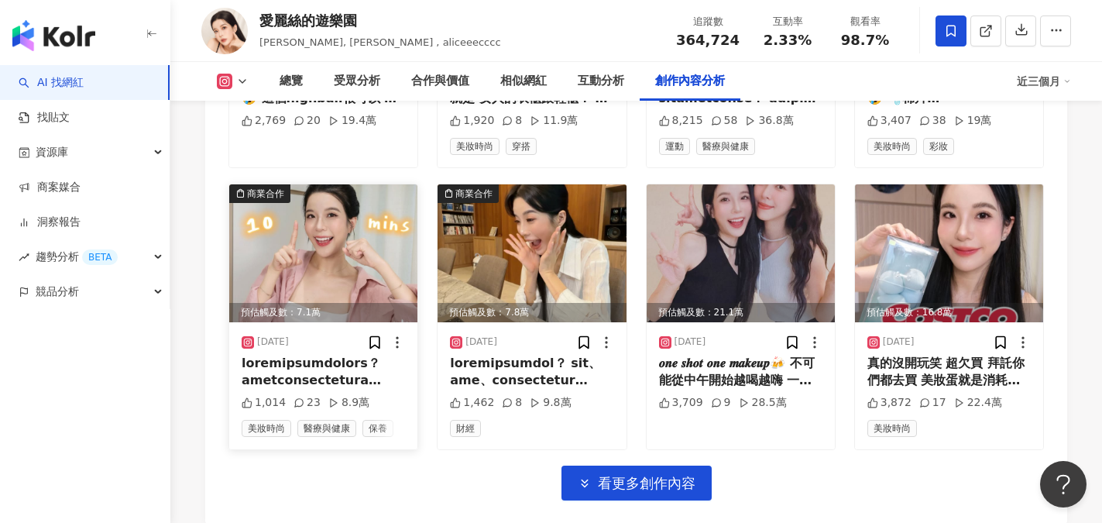
click at [325, 355] on div at bounding box center [323, 372] width 163 height 35
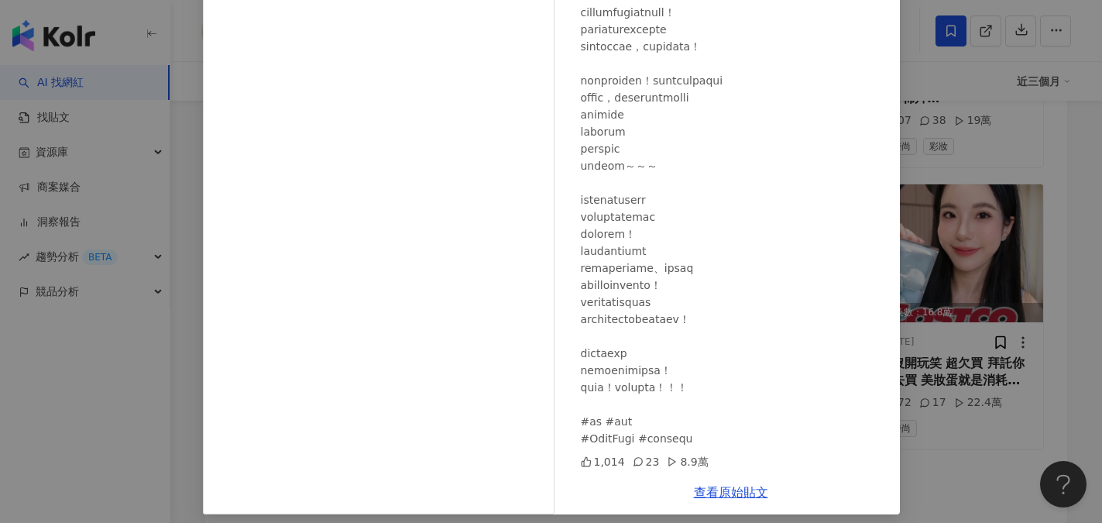
scroll to position [172, 0]
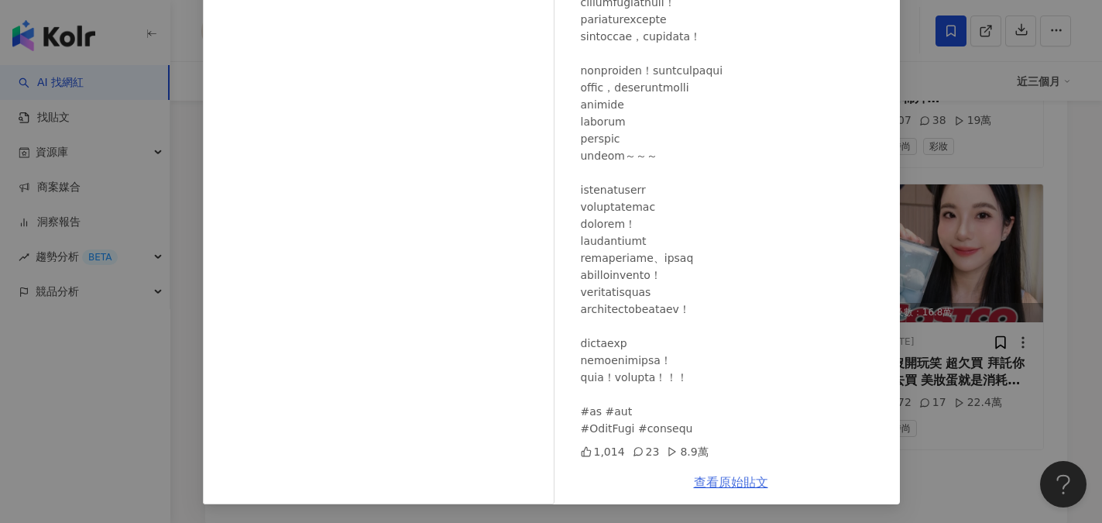
click at [731, 481] on link "查看原始貼文" at bounding box center [731, 482] width 74 height 15
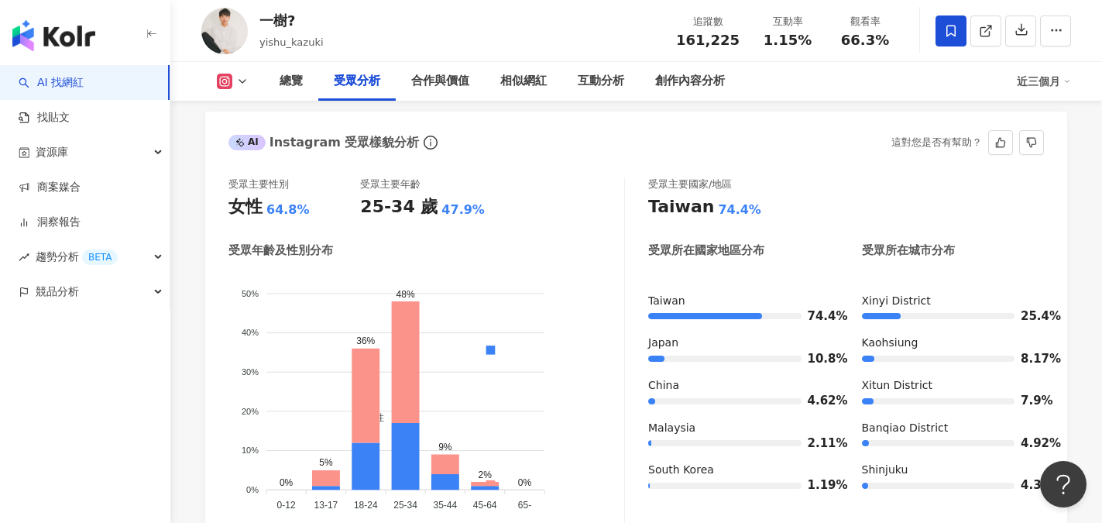
scroll to position [1377, 0]
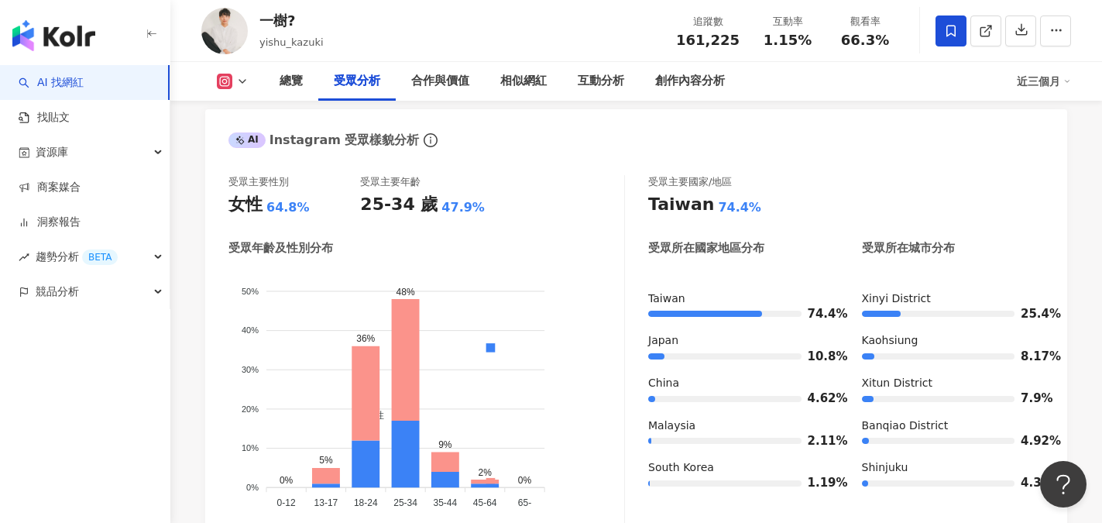
click at [905, 77] on div "總覽 受眾分析 合作與價值 相似網紅 互動分析 創作內容分析" at bounding box center [640, 81] width 753 height 39
